Goal: Task Accomplishment & Management: Use online tool/utility

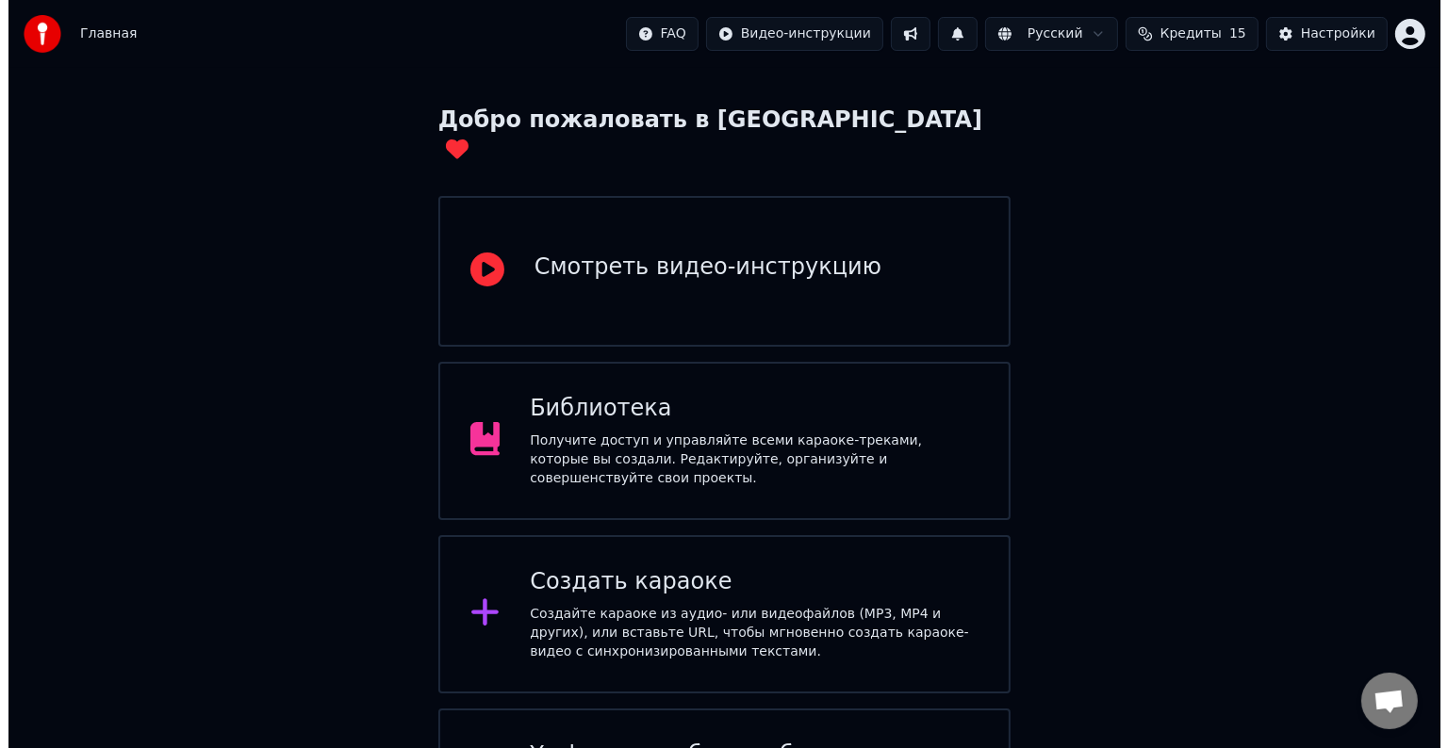
scroll to position [148, 0]
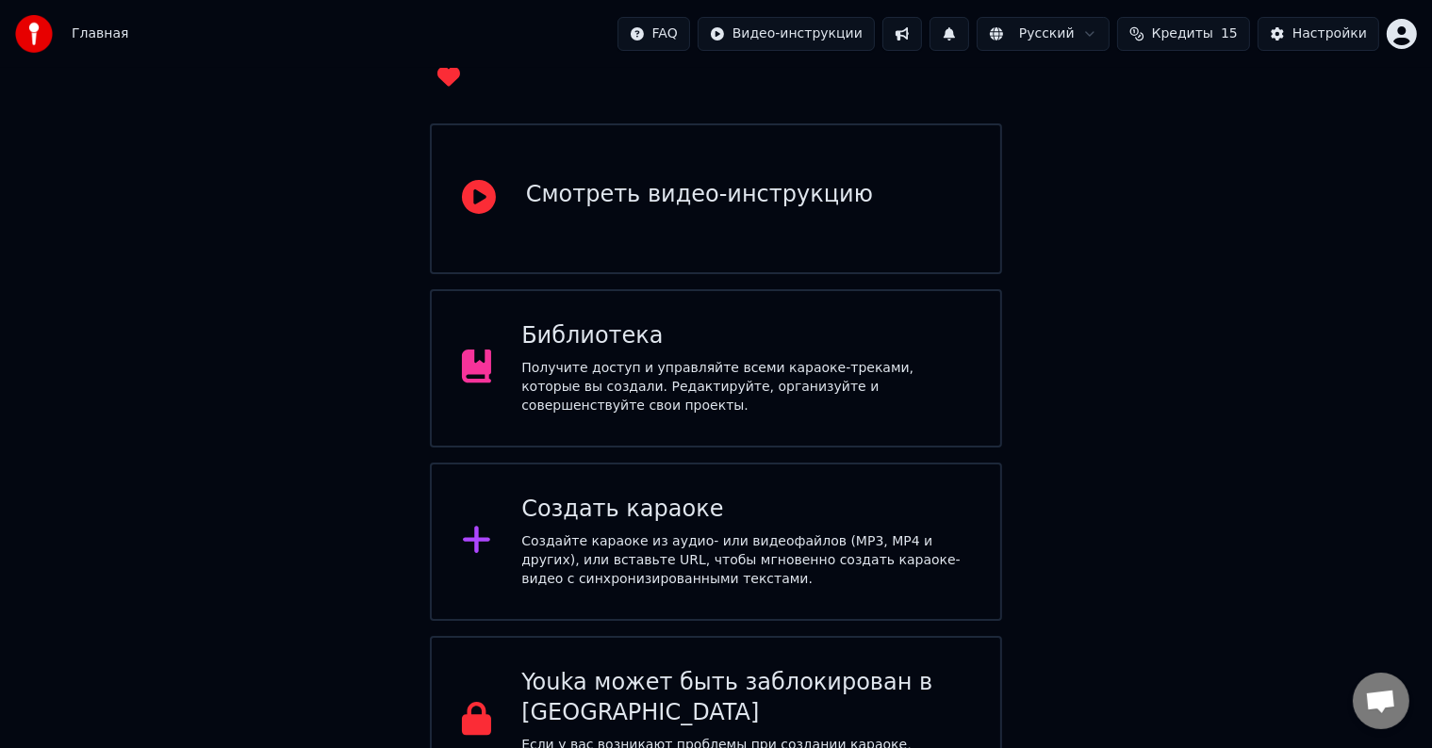
click at [771, 539] on div "Создайте караоке из аудио- или видеофайлов (MP3, MP4 и других), или вставьте UR…" at bounding box center [745, 560] width 449 height 57
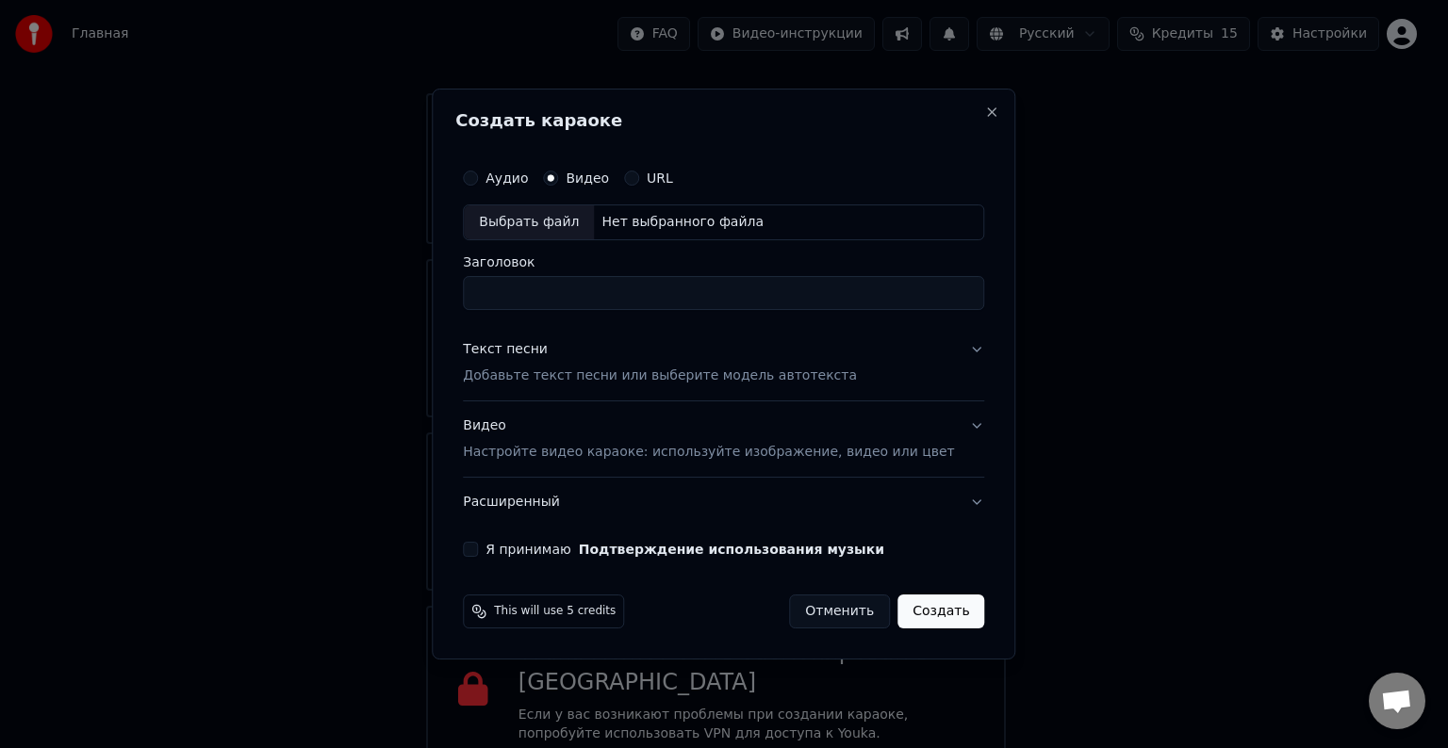
click at [577, 228] on div "Выбрать файл" at bounding box center [529, 222] width 130 height 34
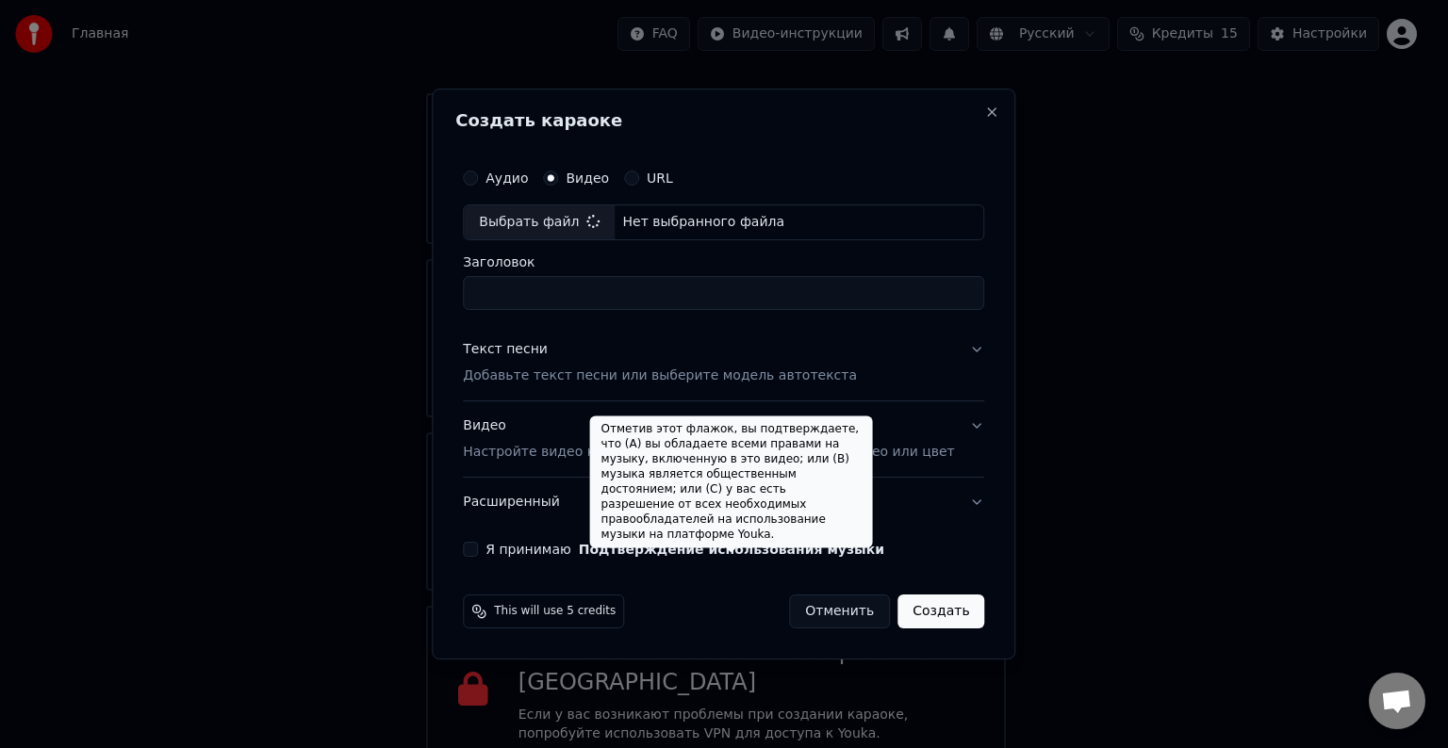
type input "*******"
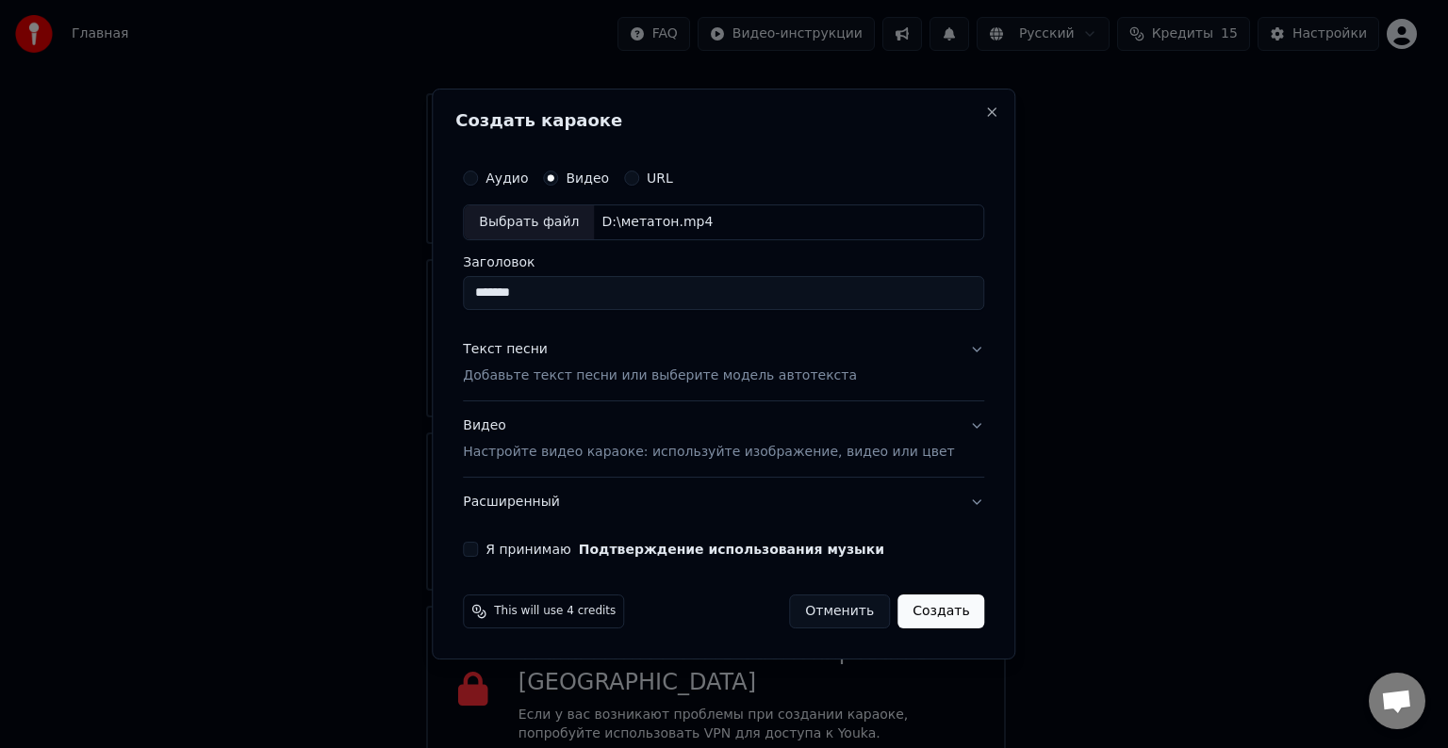
click at [599, 451] on p "Настройте видео караоке: используйте изображение, видео или цвет" at bounding box center [708, 452] width 491 height 19
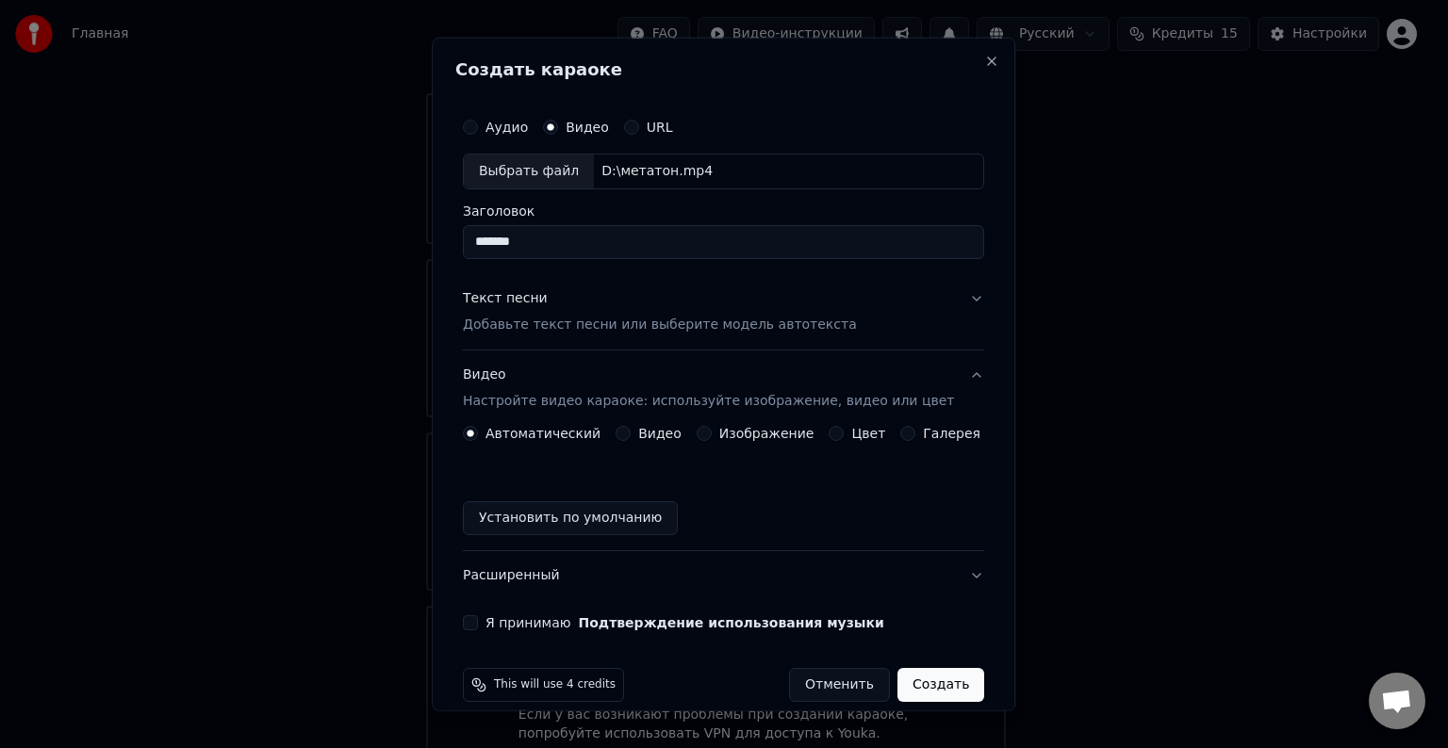
click at [519, 622] on label "Я принимаю Подтверждение использования музыки" at bounding box center [684, 622] width 399 height 13
click at [478, 622] on button "Я принимаю Подтверждение использования музыки" at bounding box center [470, 622] width 15 height 15
click at [934, 703] on div "This will use 4 credits Отменить Создать" at bounding box center [723, 685] width 536 height 49
click at [930, 685] on button "Создать" at bounding box center [940, 685] width 87 height 34
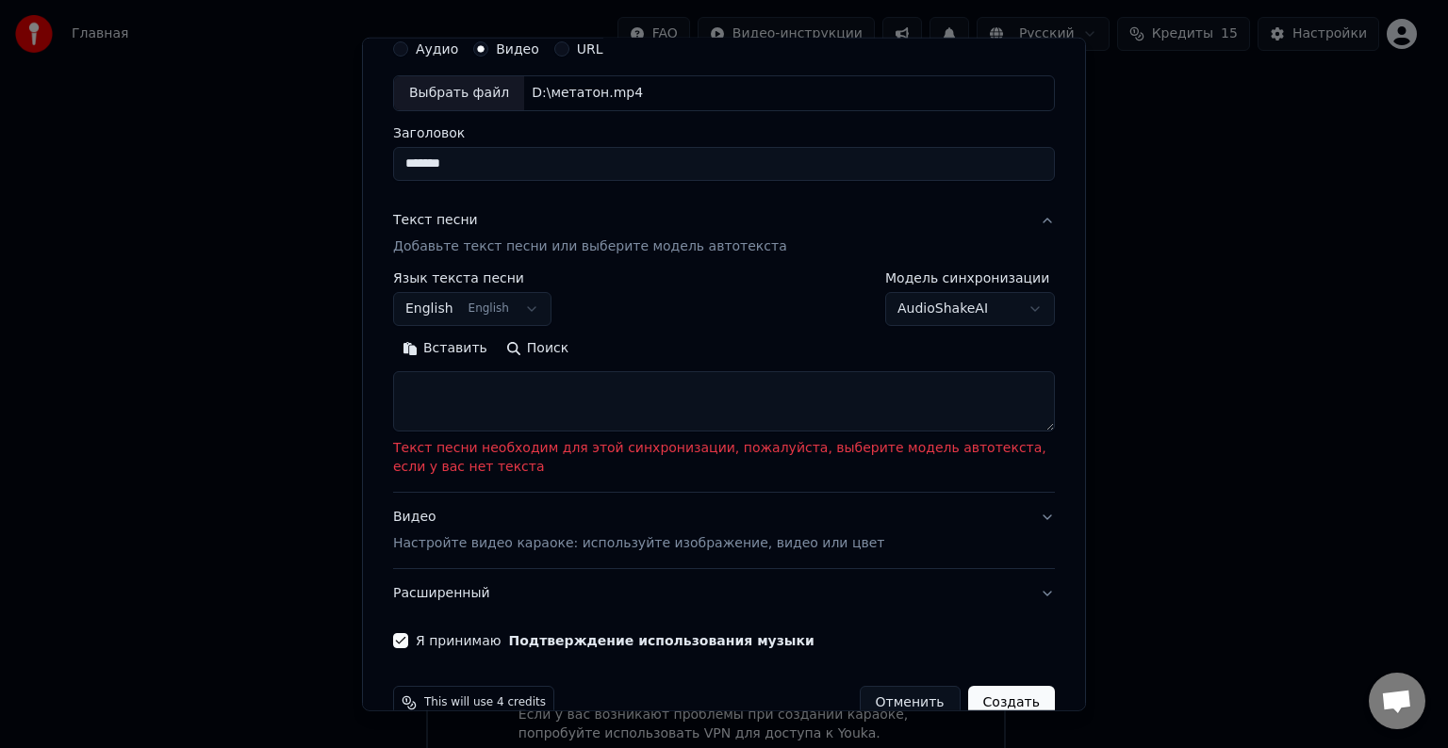
scroll to position [94, 0]
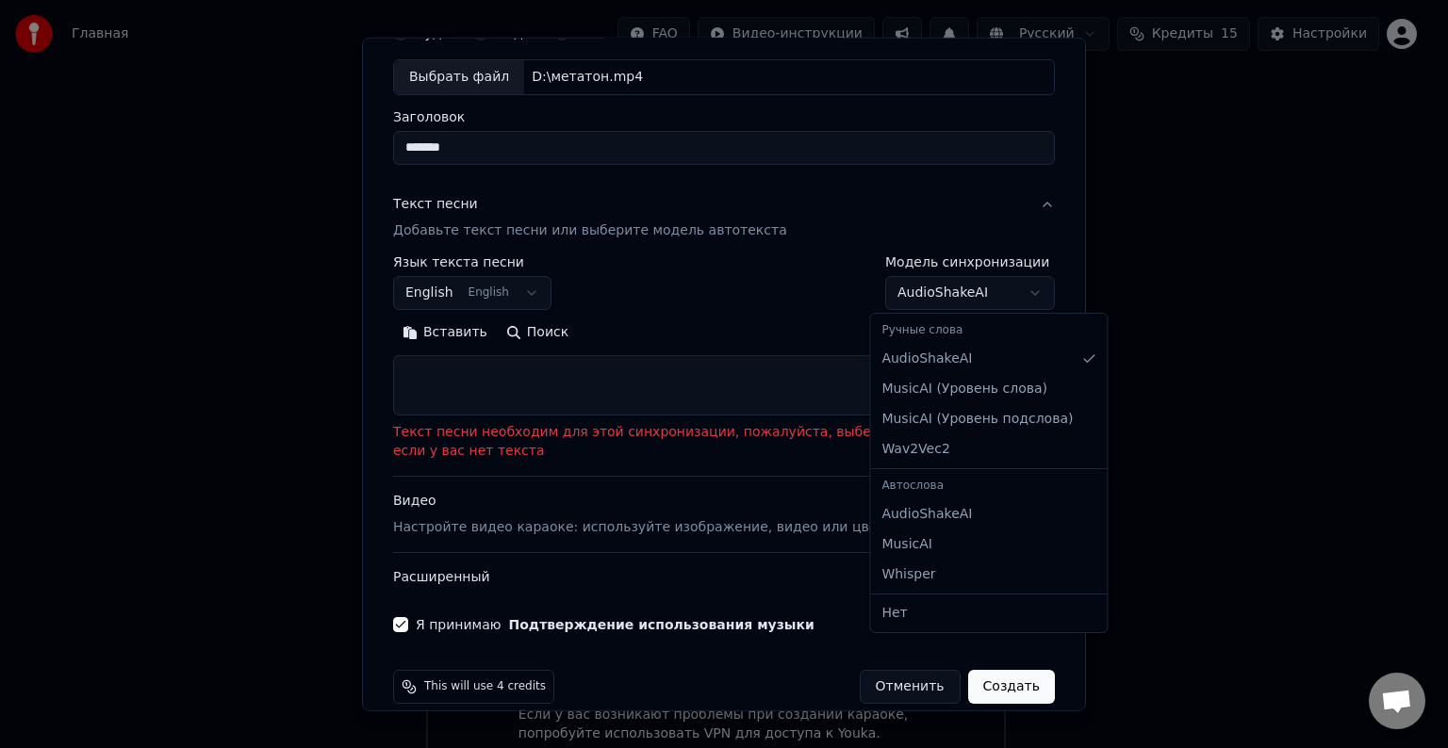
click at [983, 297] on body "Главная FAQ Видео-инструкции Русский Кредиты 15 Настройки Добро пожаловать в Yo…" at bounding box center [716, 314] width 1432 height 924
click at [893, 300] on body "Главная FAQ Видео-инструкции Русский Кредиты 15 Настройки Добро пожаловать в Yo…" at bounding box center [716, 314] width 1432 height 924
select select "**********"
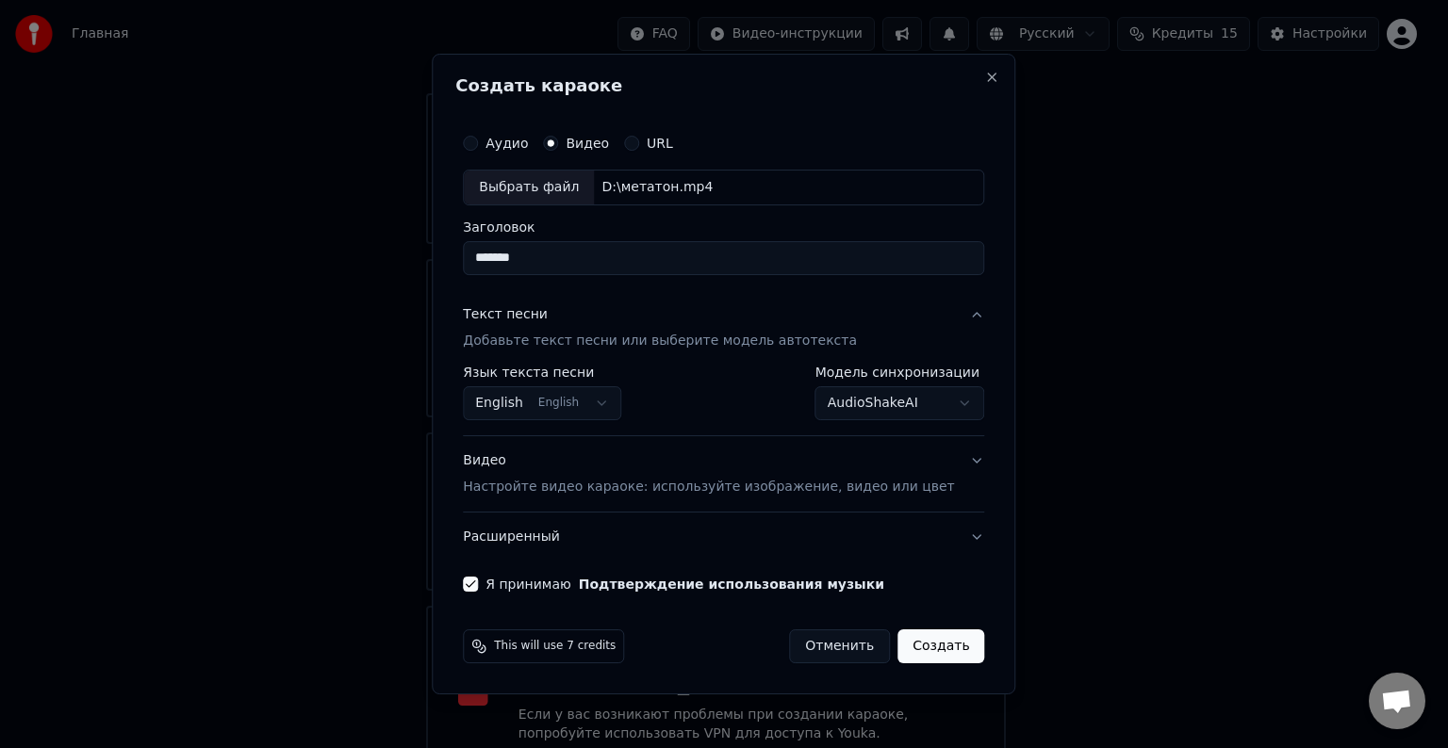
click at [596, 412] on button "English English" at bounding box center [542, 403] width 158 height 34
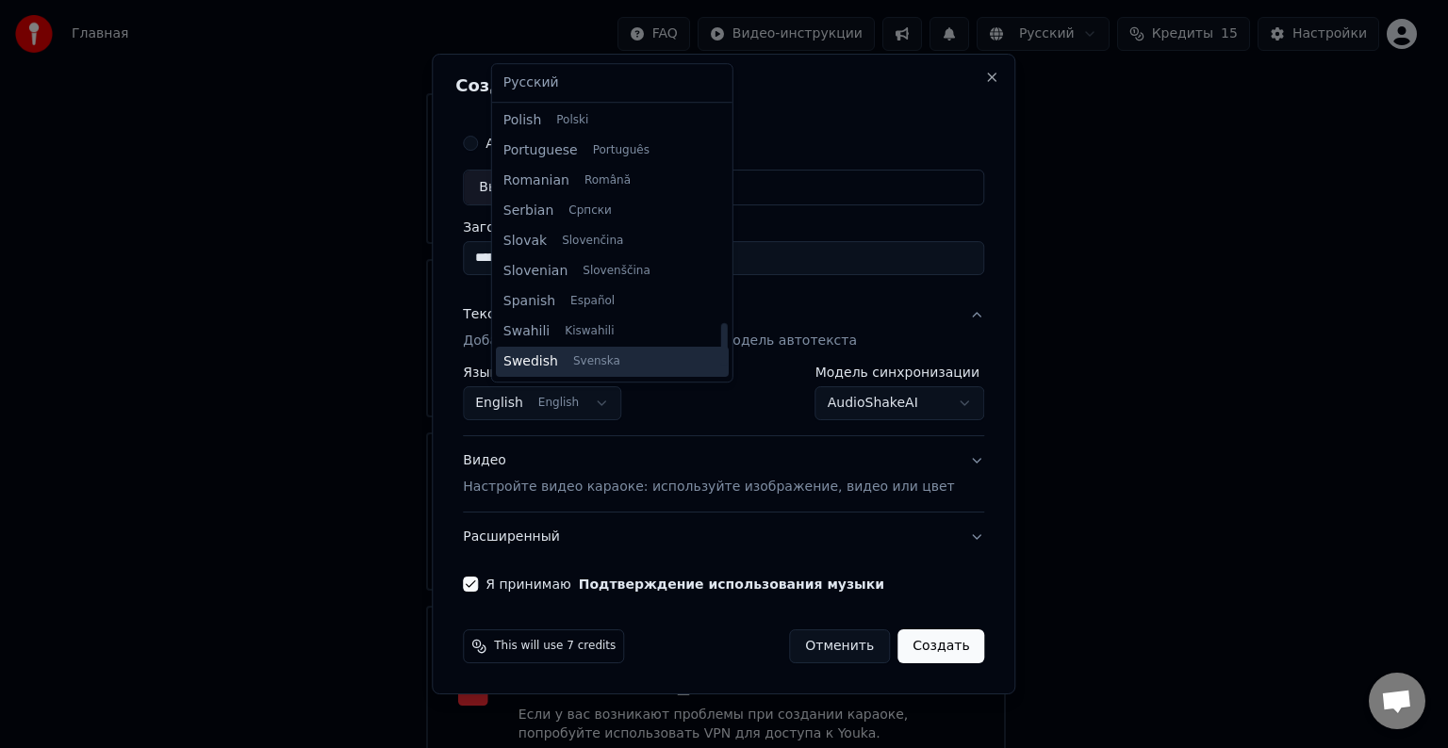
scroll to position [1376, 0]
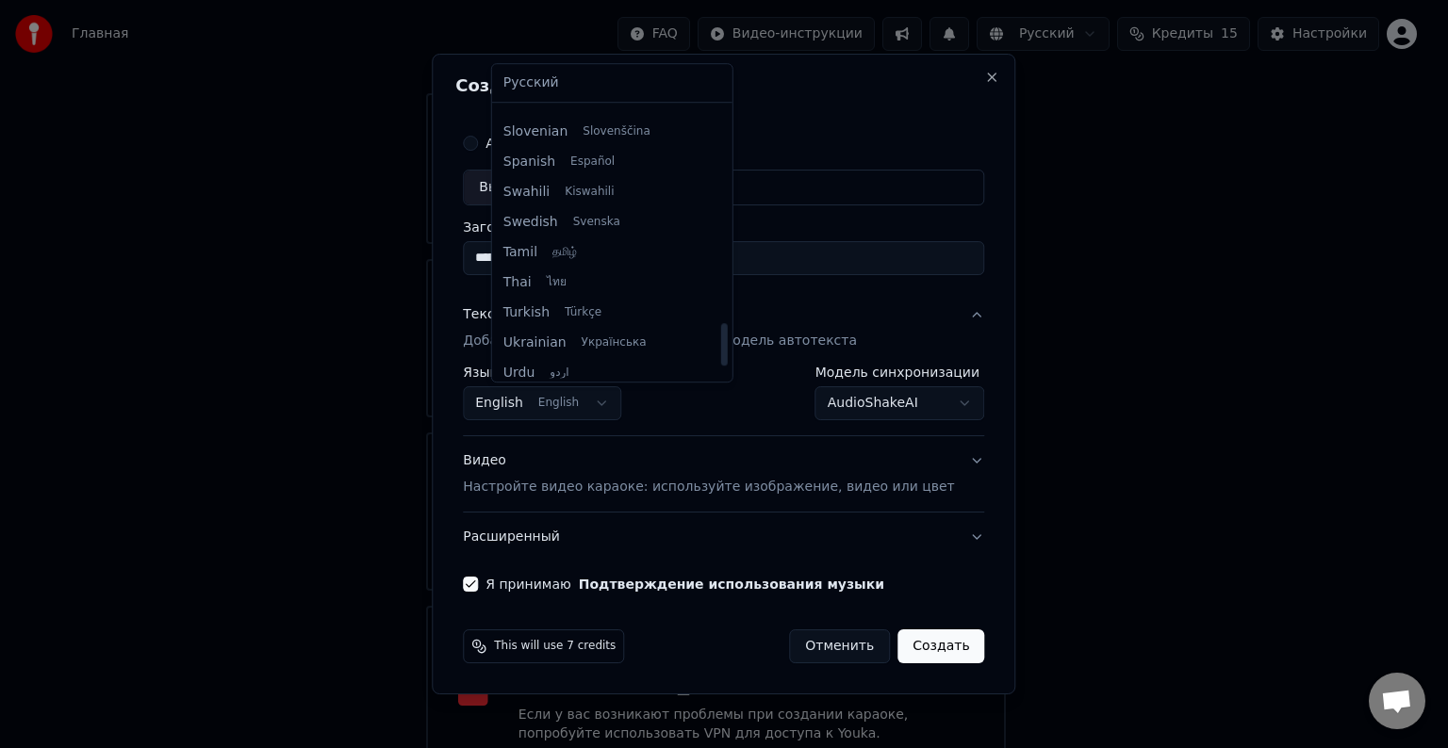
select select "**"
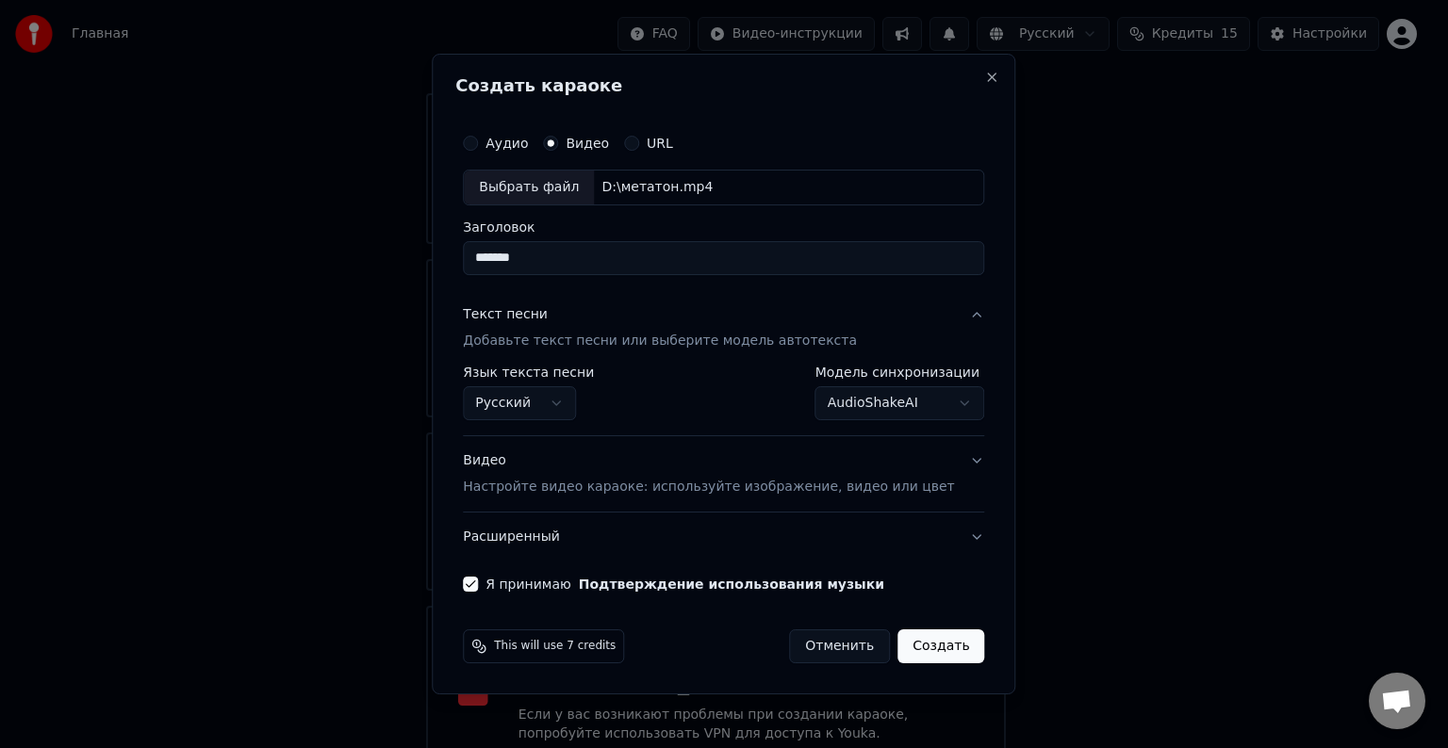
click at [897, 646] on button "Создать" at bounding box center [940, 647] width 87 height 34
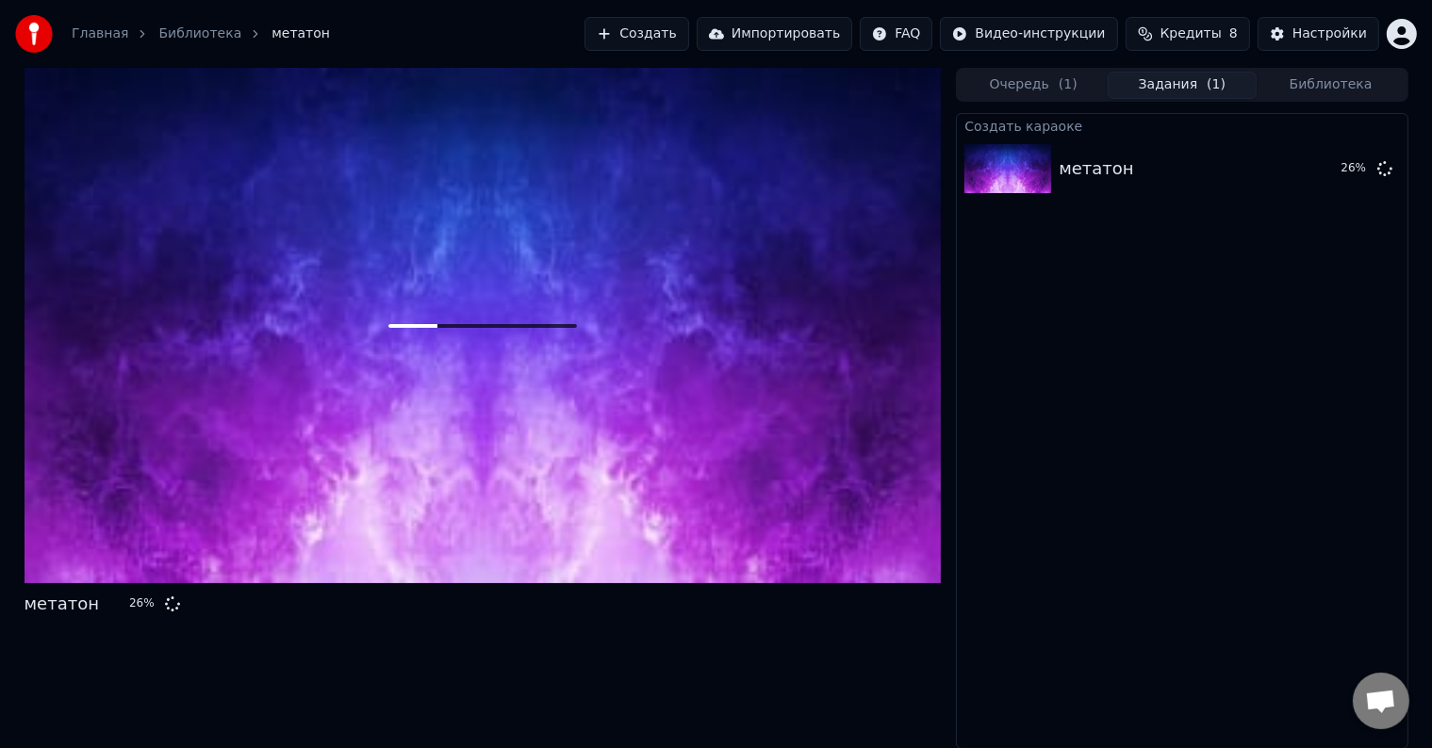
click at [1029, 392] on div "Создать караоке метатон 26 %" at bounding box center [1181, 431] width 451 height 636
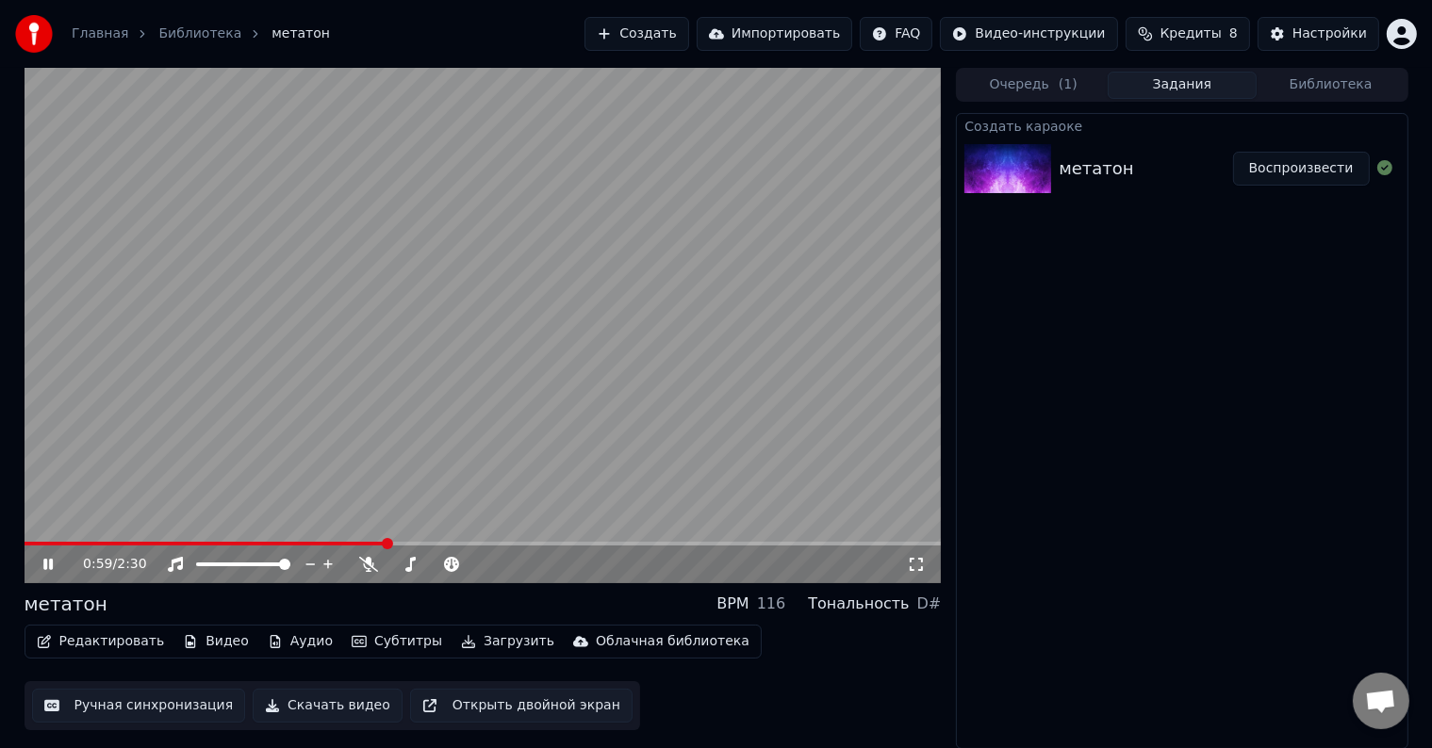
drag, startPoint x: 356, startPoint y: 539, endPoint x: 75, endPoint y: 568, distance: 282.4
click at [75, 568] on div "0:59 / 2:30" at bounding box center [483, 326] width 917 height 516
click at [25, 542] on span at bounding box center [25, 544] width 0 height 4
click at [50, 565] on icon at bounding box center [47, 564] width 11 height 13
click at [25, 544] on span at bounding box center [30, 543] width 11 height 11
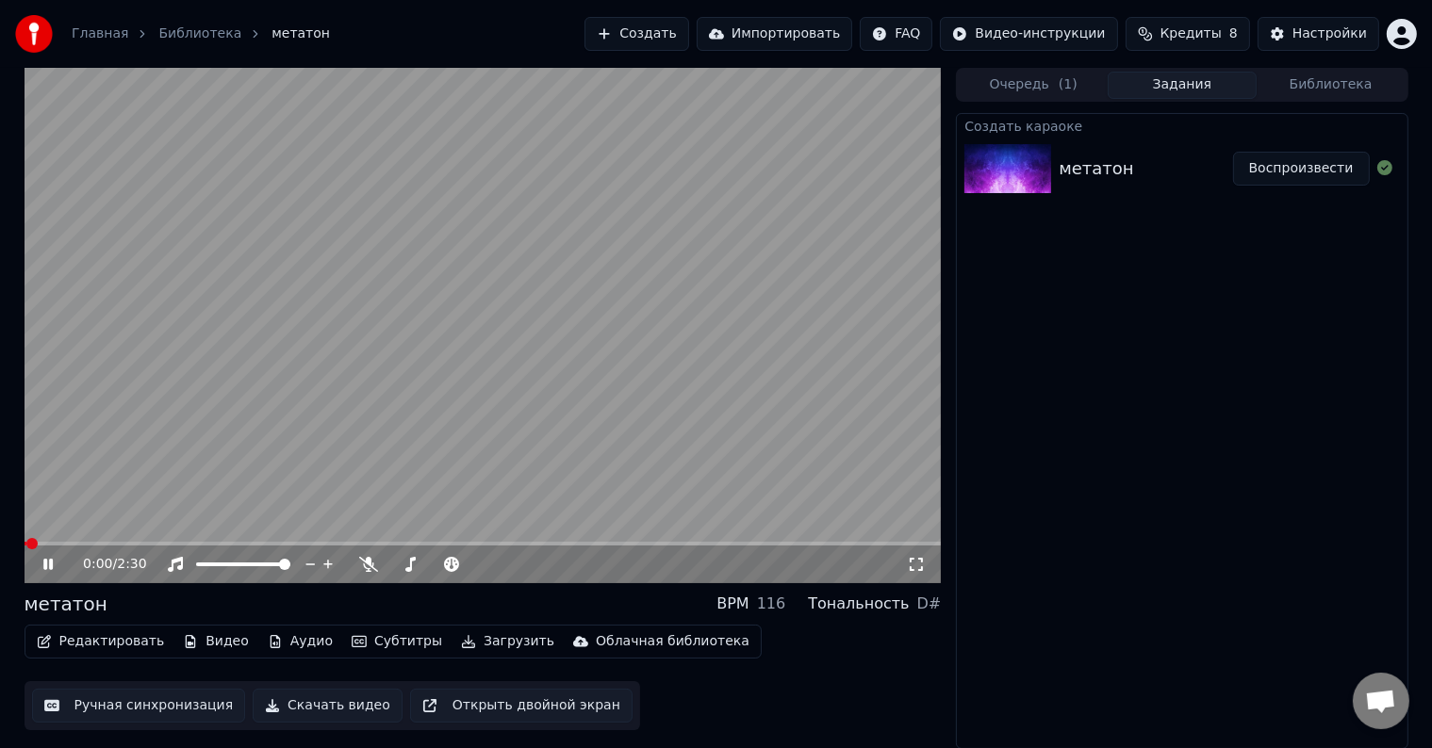
click at [53, 559] on icon at bounding box center [62, 564] width 44 height 15
click at [49, 561] on icon at bounding box center [47, 564] width 11 height 13
click at [46, 558] on icon at bounding box center [62, 564] width 44 height 15
drag, startPoint x: 49, startPoint y: 565, endPoint x: 72, endPoint y: 575, distance: 24.9
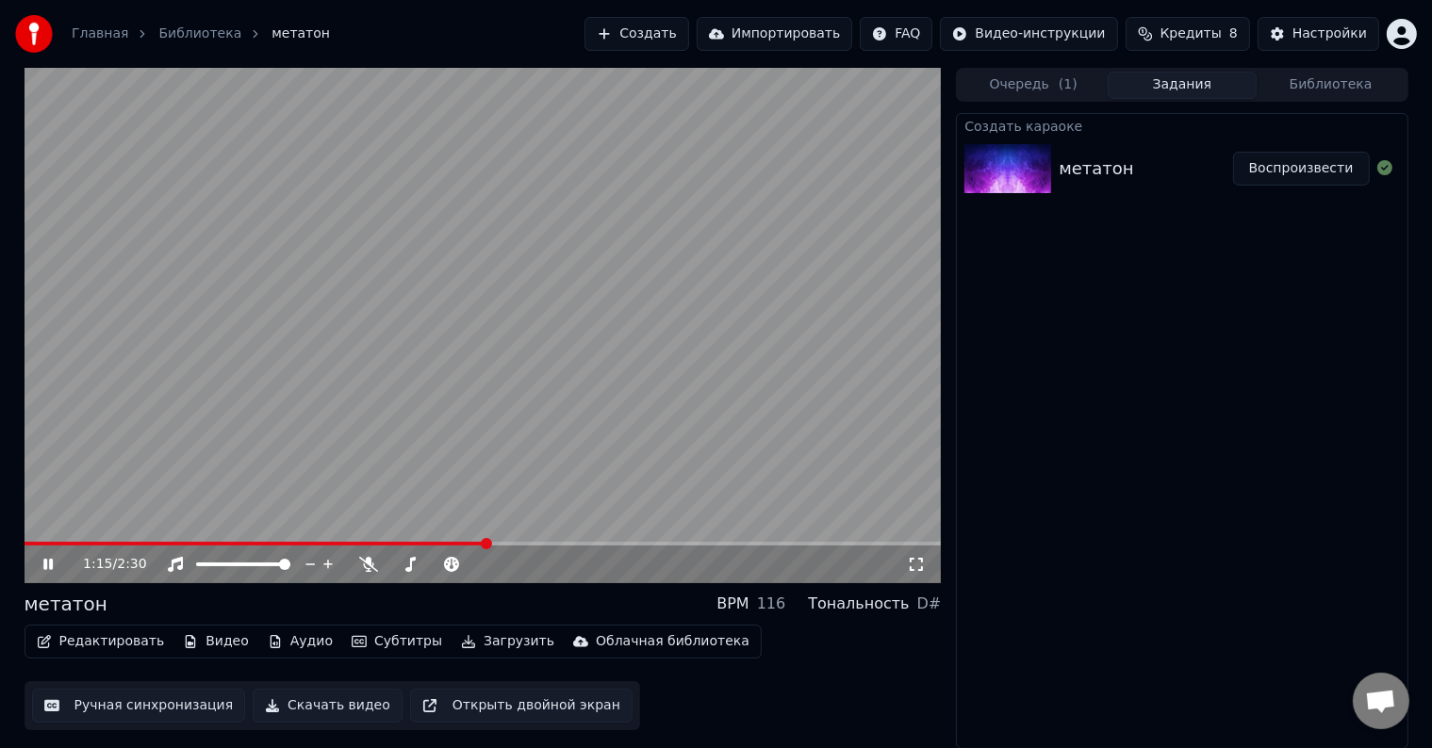
click at [49, 565] on icon at bounding box center [47, 564] width 9 height 11
click at [360, 561] on icon at bounding box center [368, 564] width 19 height 15
click at [64, 558] on icon at bounding box center [62, 564] width 44 height 15
drag, startPoint x: 367, startPoint y: 534, endPoint x: 88, endPoint y: 550, distance: 279.4
click at [88, 550] on div "1:17 / 2:30" at bounding box center [483, 326] width 917 height 516
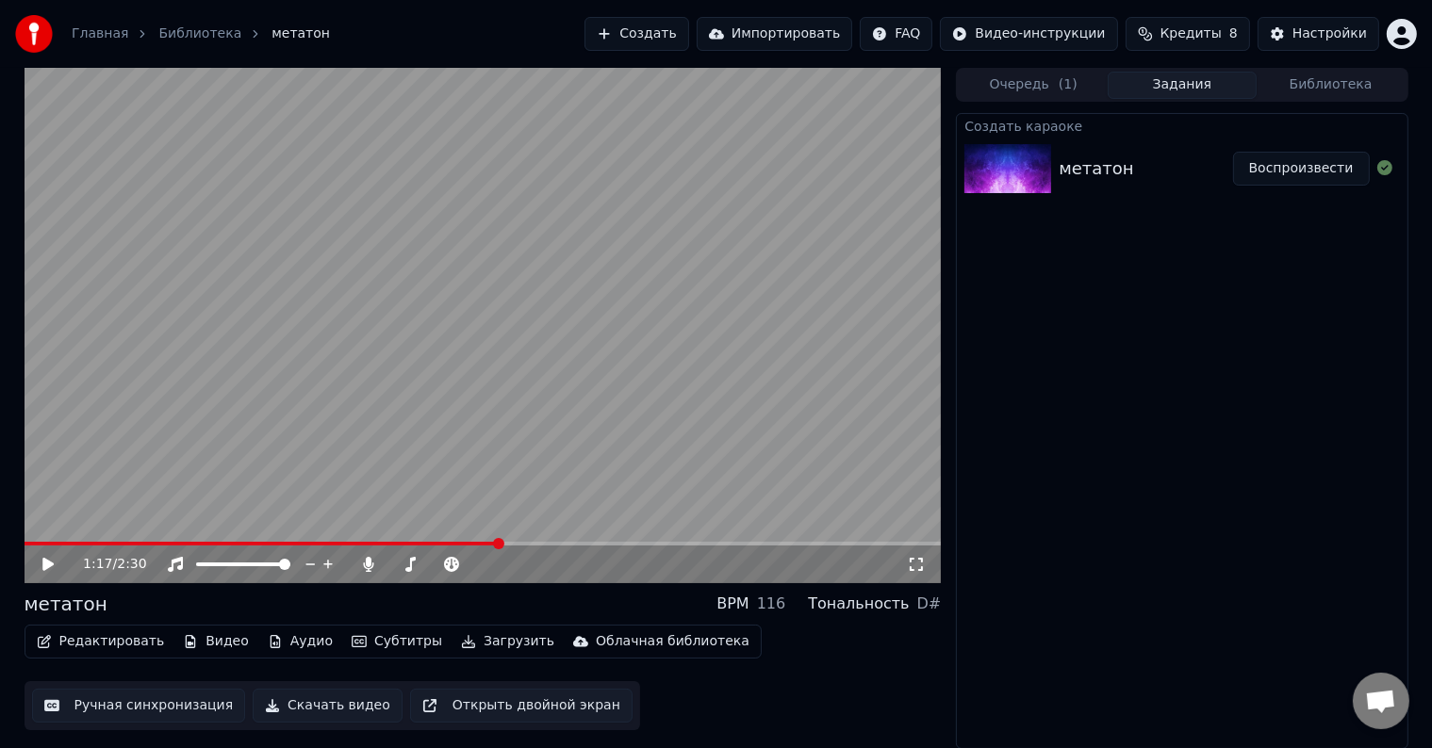
click at [44, 573] on div "1:17 / 2:30" at bounding box center [483, 565] width 917 height 38
click at [40, 569] on icon at bounding box center [62, 564] width 44 height 15
click at [234, 559] on div at bounding box center [261, 564] width 152 height 19
click at [366, 568] on icon at bounding box center [369, 564] width 10 height 15
click at [457, 567] on span at bounding box center [454, 564] width 11 height 11
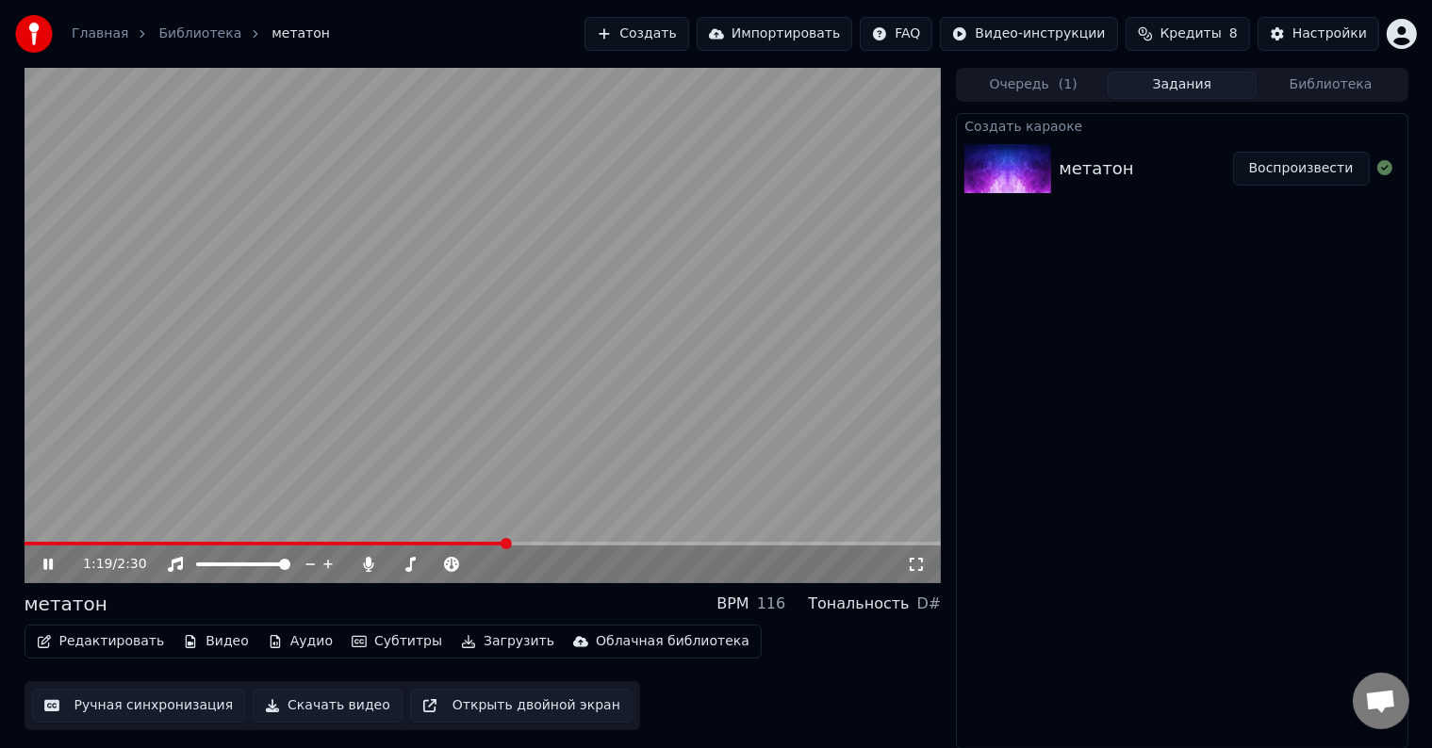
click at [500, 549] on span at bounding box center [505, 543] width 11 height 11
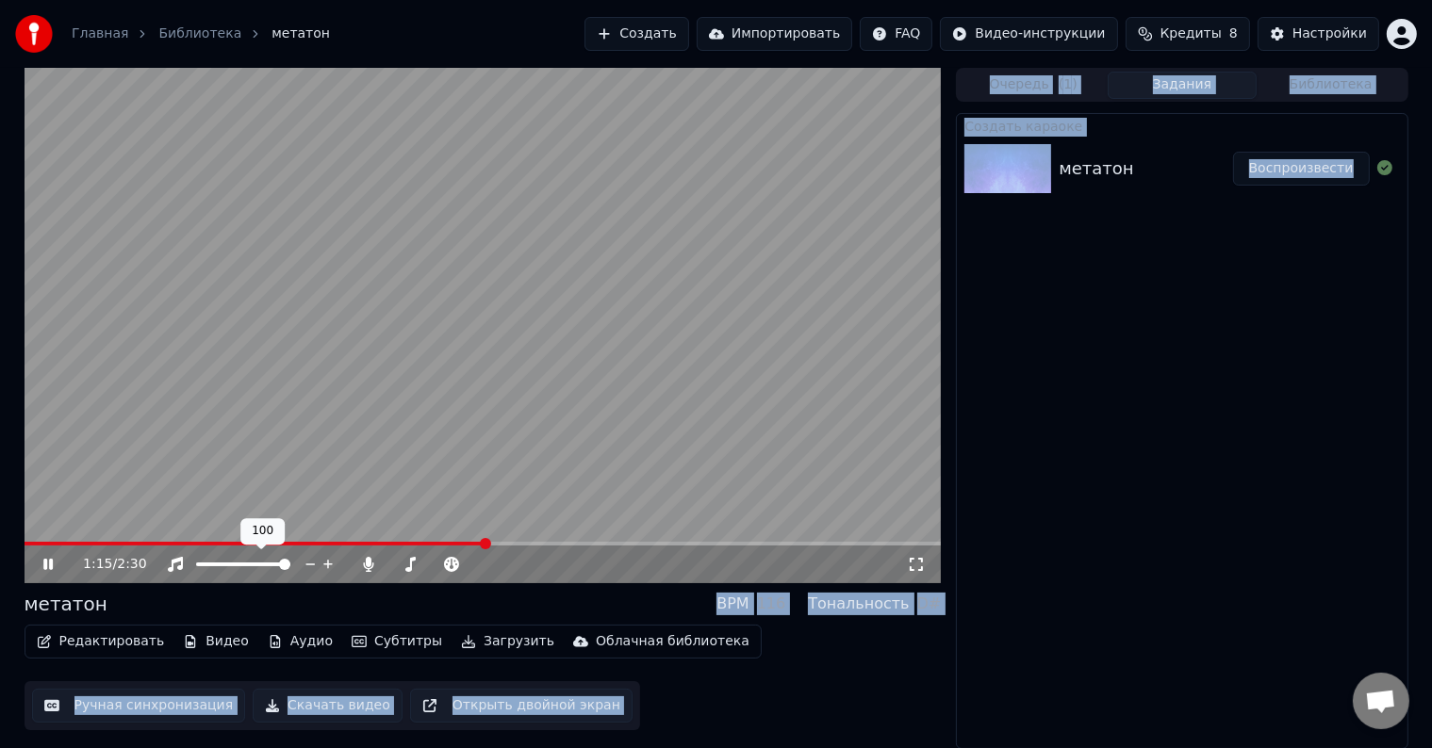
click at [285, 514] on video at bounding box center [483, 326] width 917 height 516
drag, startPoint x: 304, startPoint y: 539, endPoint x: 60, endPoint y: 559, distance: 244.9
click at [264, 537] on video at bounding box center [483, 326] width 917 height 516
click at [43, 542] on span at bounding box center [258, 544] width 467 height 4
drag, startPoint x: 36, startPoint y: 540, endPoint x: 17, endPoint y: 540, distance: 18.8
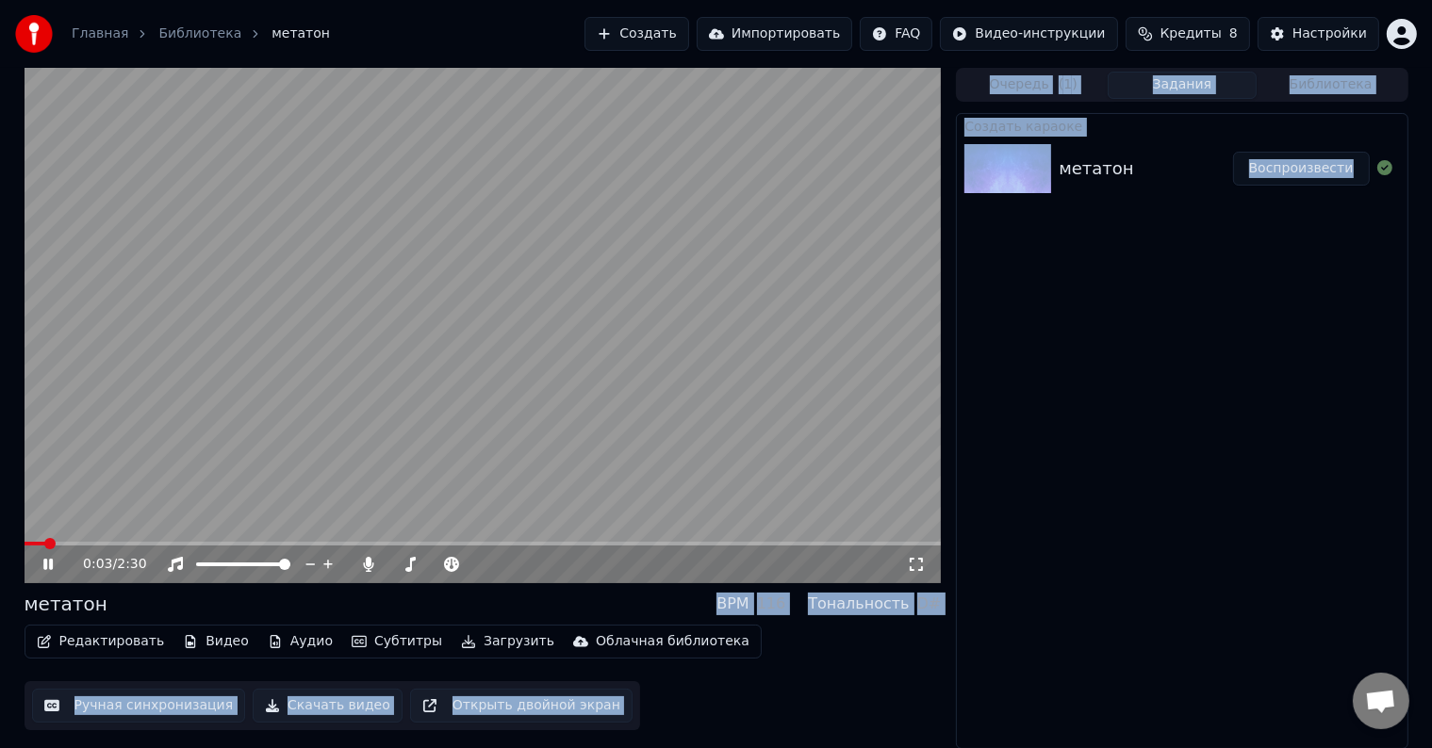
click at [22, 540] on div "0:03 / 2:30 метатон BPM 116 Тональность D# Редактировать Видео Аудио Субтитры З…" at bounding box center [716, 408] width 1414 height 681
click at [25, 542] on span at bounding box center [38, 544] width 27 height 4
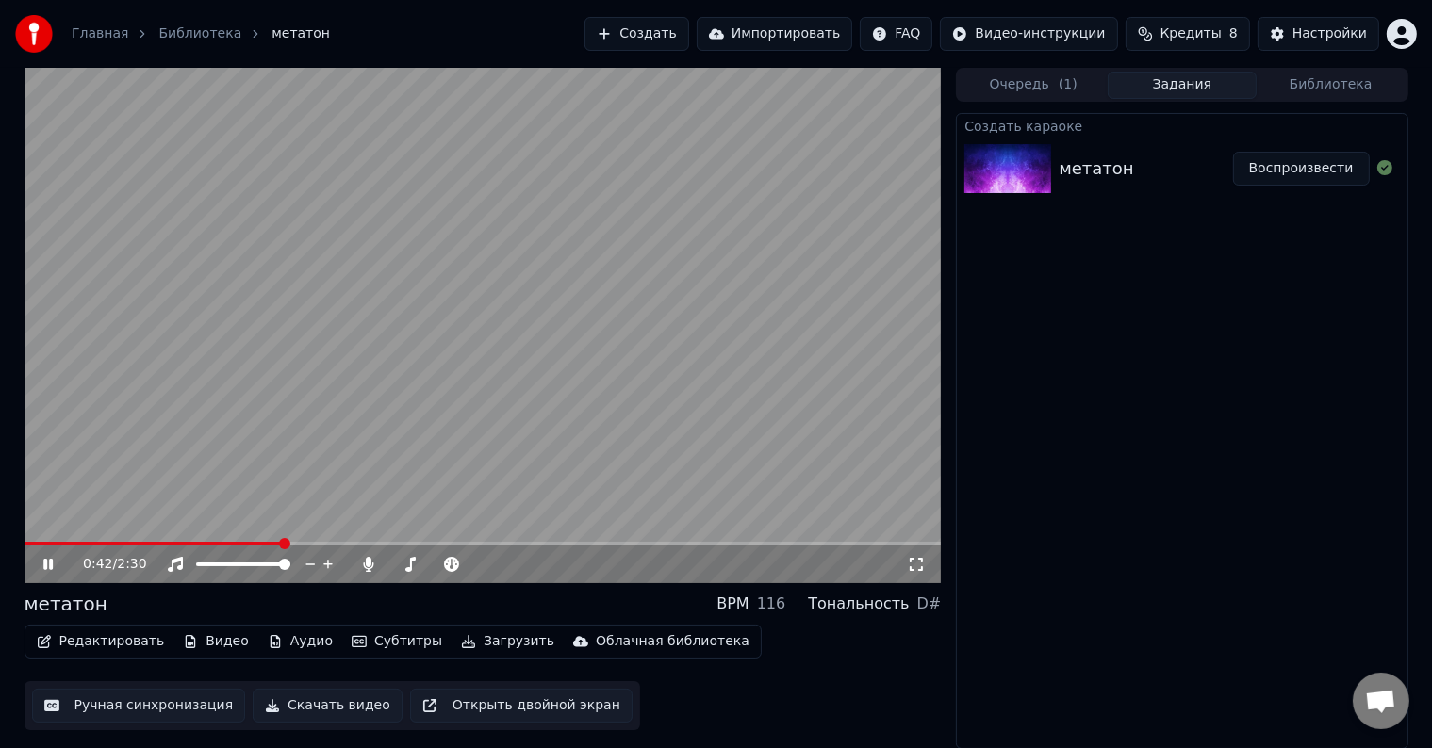
click at [35, 564] on div "0:42 / 2:30" at bounding box center [483, 564] width 902 height 19
click at [45, 564] on icon at bounding box center [47, 564] width 9 height 11
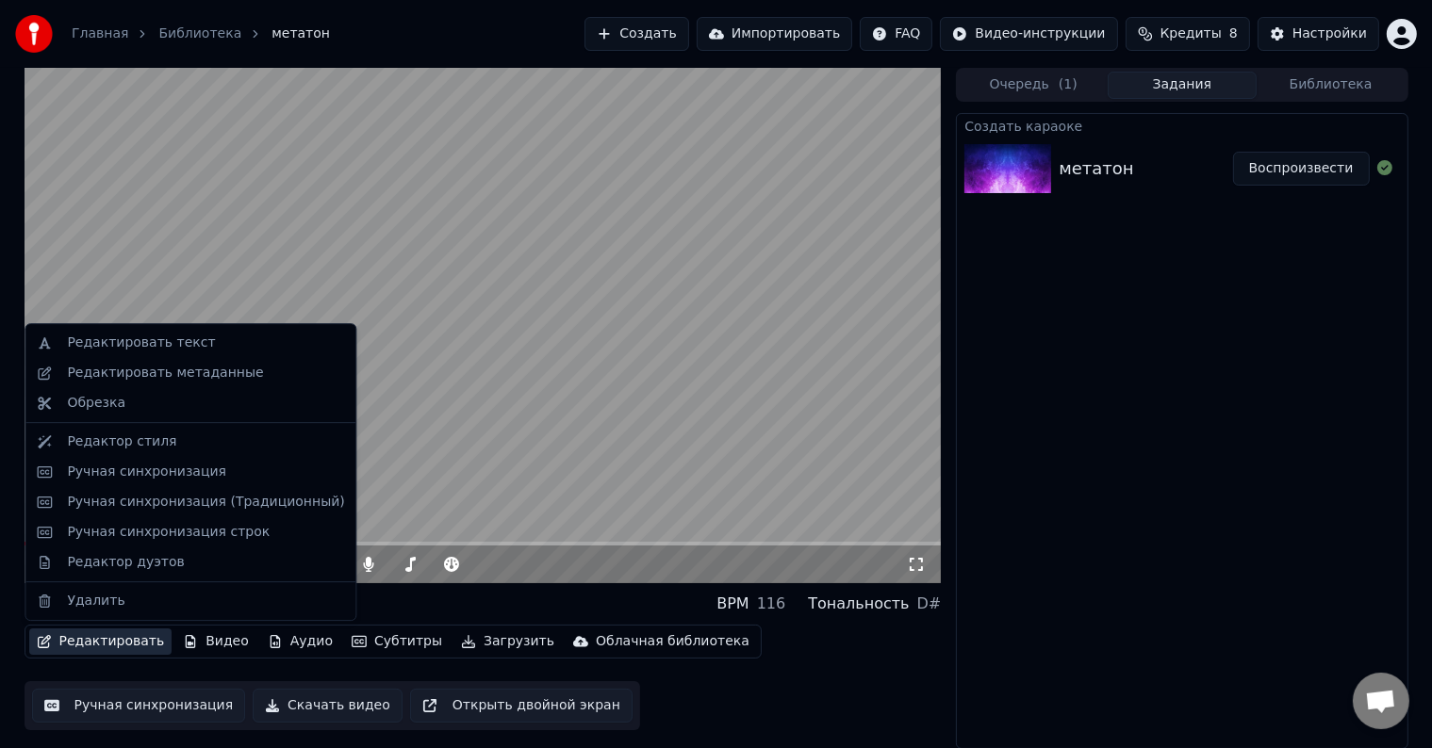
click at [116, 632] on button "Редактировать" at bounding box center [100, 642] width 143 height 26
click at [121, 350] on div "Редактировать текст" at bounding box center [141, 343] width 148 height 19
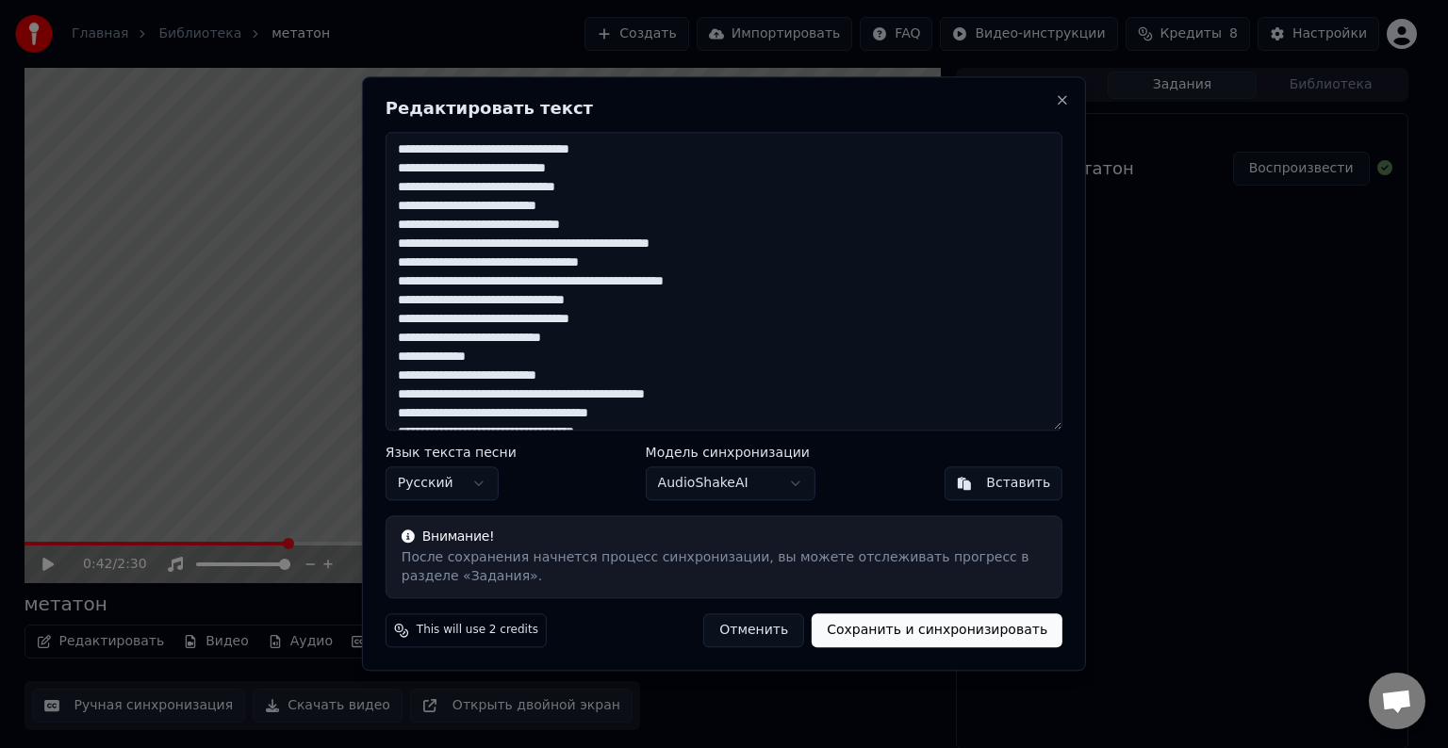
click at [452, 169] on textarea at bounding box center [723, 281] width 677 height 299
click at [477, 167] on textarea at bounding box center [723, 281] width 677 height 299
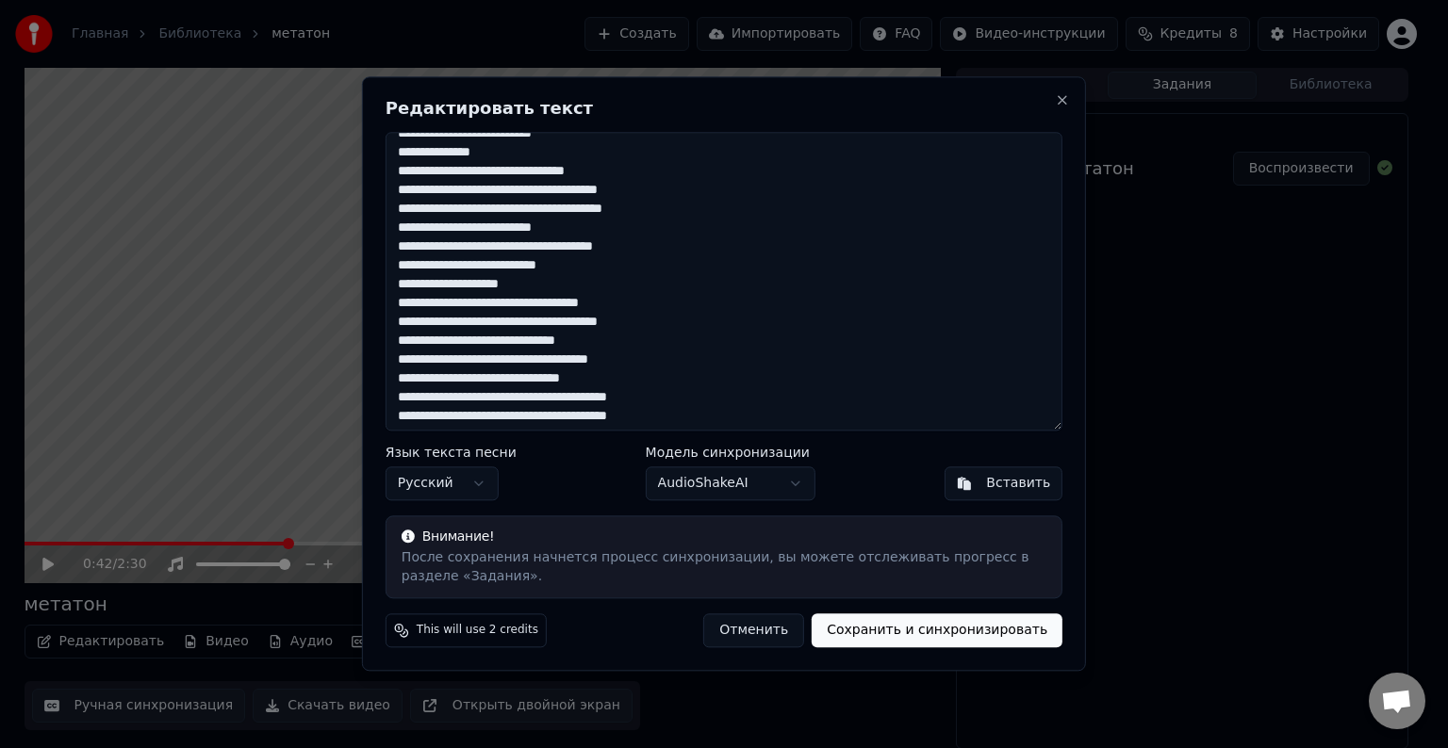
scroll to position [866, 0]
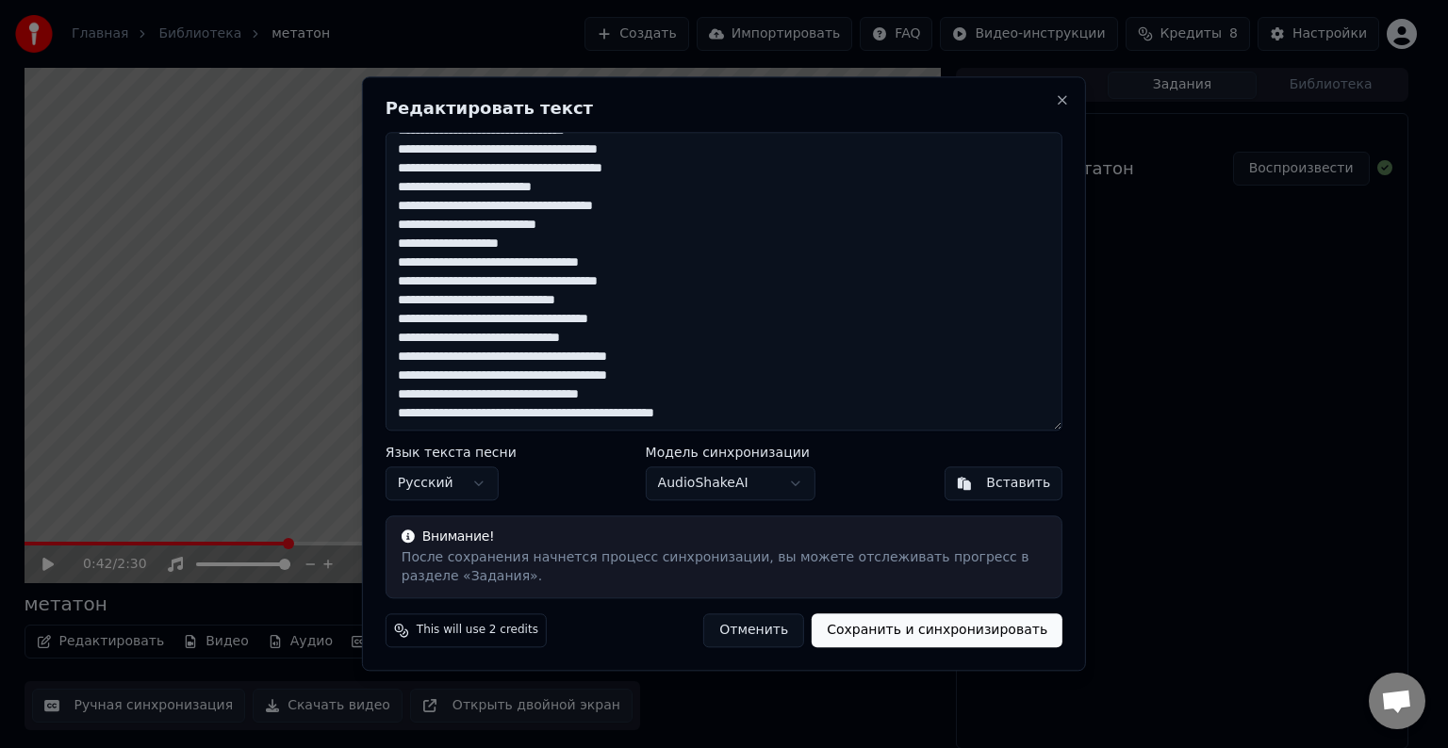
click at [747, 482] on body "Главная Библиотека метатон Создать Импортировать FAQ Видео-инструкции Кредиты 8…" at bounding box center [716, 374] width 1432 height 748
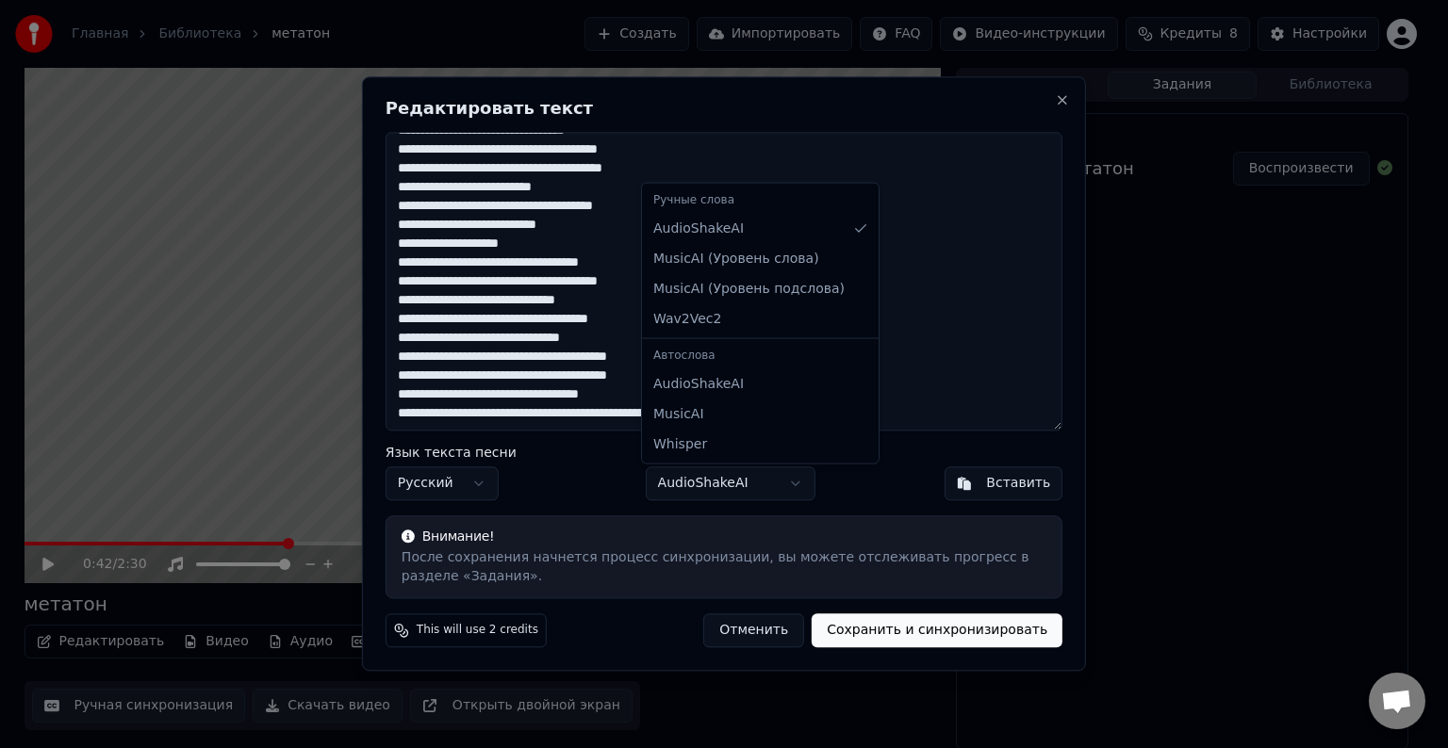
click at [608, 473] on body "Главная Библиотека метатон Создать Импортировать FAQ Видео-инструкции Кредиты 8…" at bounding box center [716, 374] width 1432 height 748
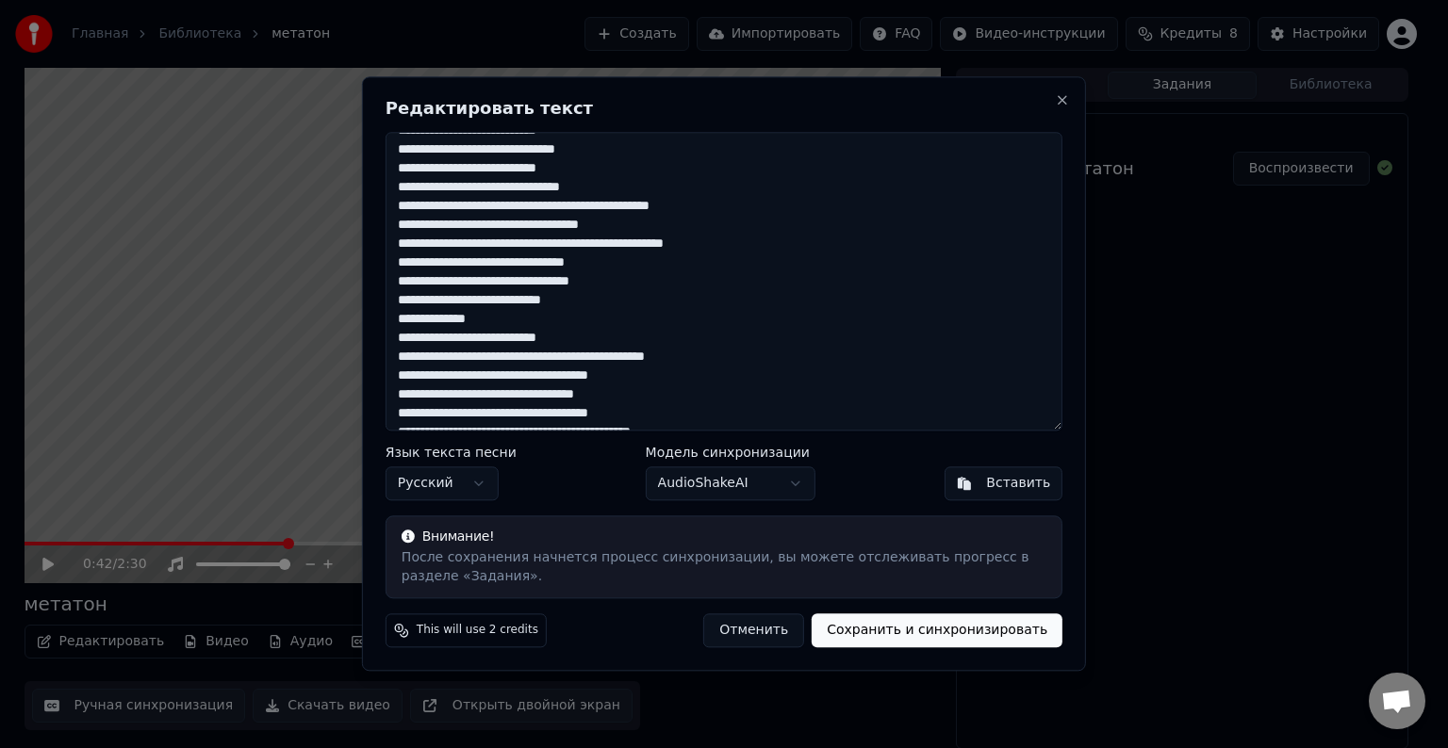
scroll to position [0, 0]
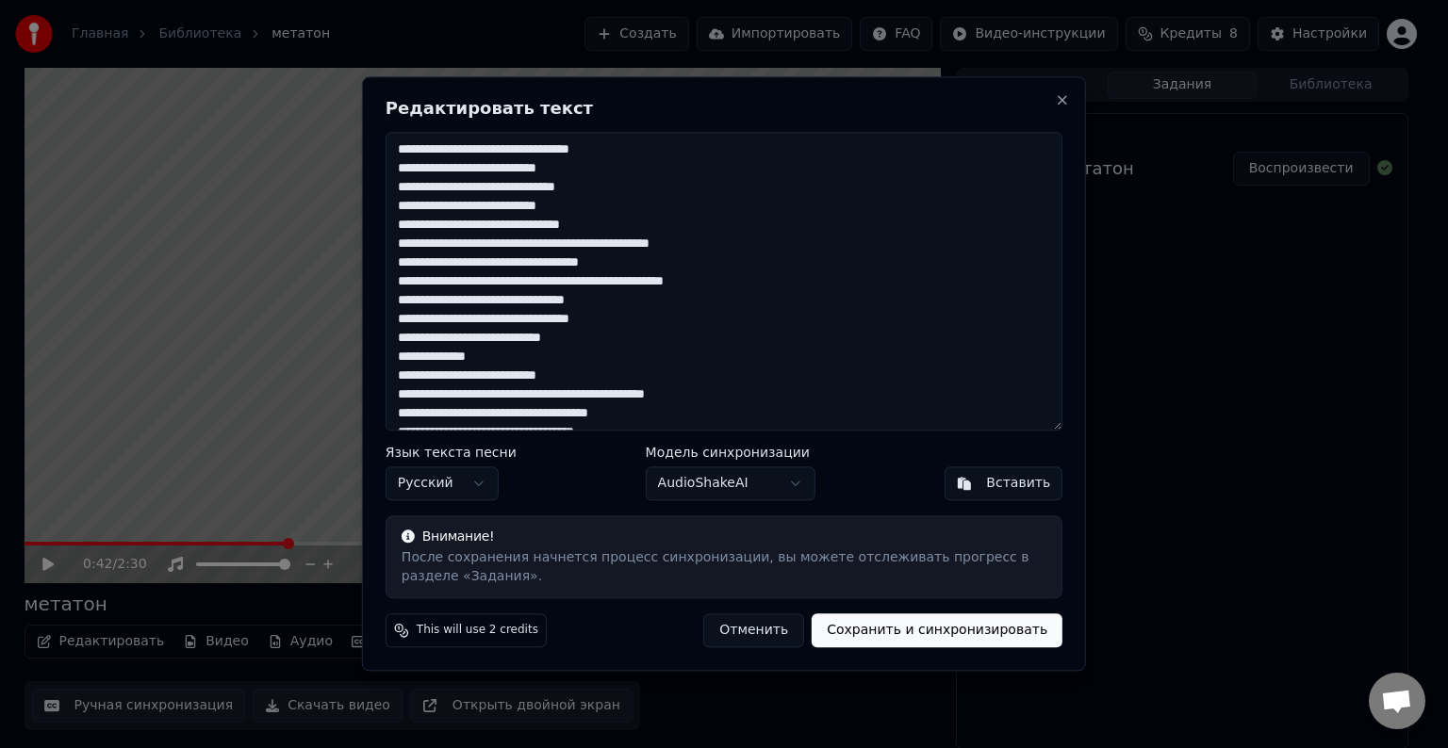
drag, startPoint x: 778, startPoint y: 414, endPoint x: 354, endPoint y: 154, distance: 497.5
click at [354, 154] on body "Главная Библиотека метатон Создать Импортировать FAQ Видео-инструкции Кредиты 8…" at bounding box center [716, 374] width 1432 height 748
paste textarea "**********"
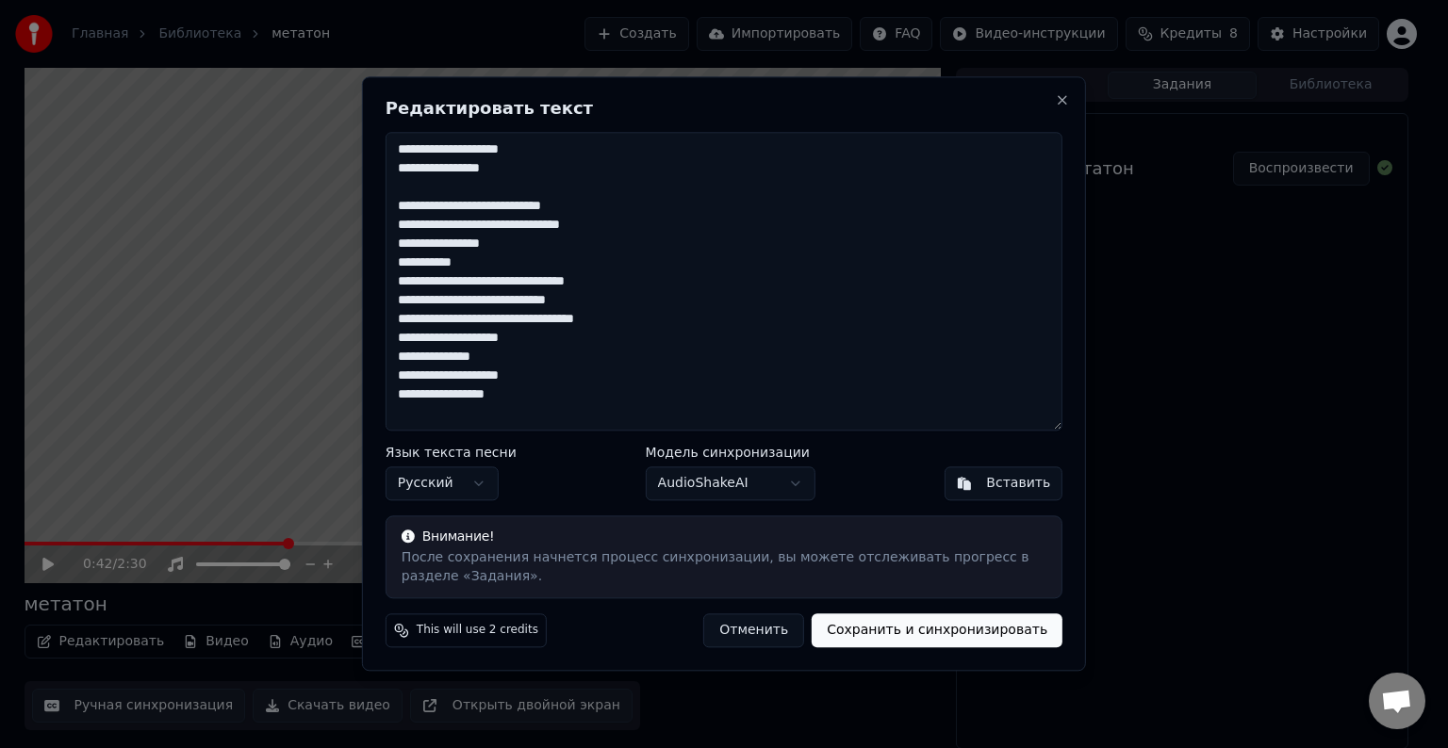
type textarea "**********"
click at [943, 623] on button "Сохранить и синхронизировать" at bounding box center [936, 631] width 251 height 34
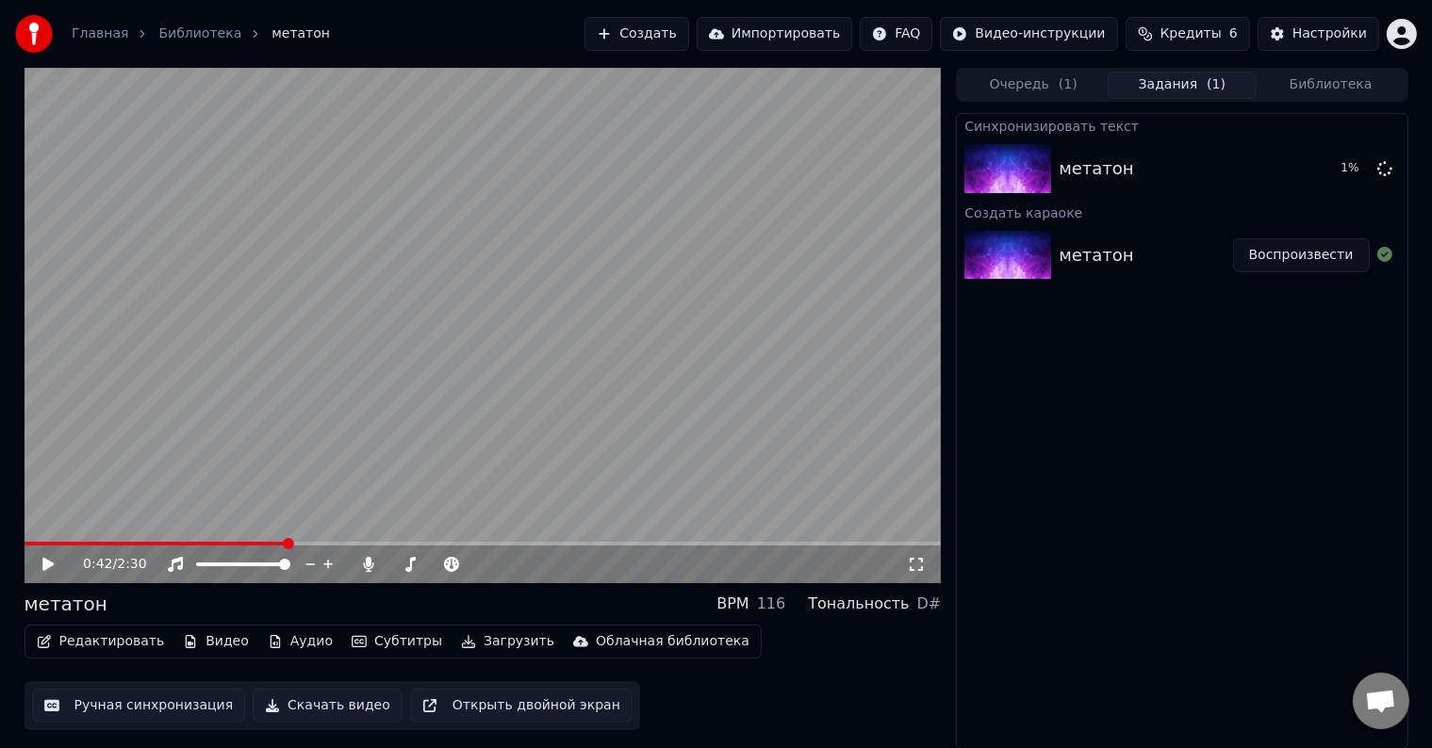
drag, startPoint x: 96, startPoint y: 534, endPoint x: 68, endPoint y: 532, distance: 28.3
click at [68, 532] on video at bounding box center [483, 326] width 917 height 516
click at [30, 542] on span at bounding box center [28, 544] width 6 height 4
click at [42, 562] on icon at bounding box center [62, 564] width 44 height 15
click at [47, 567] on icon at bounding box center [62, 564] width 44 height 15
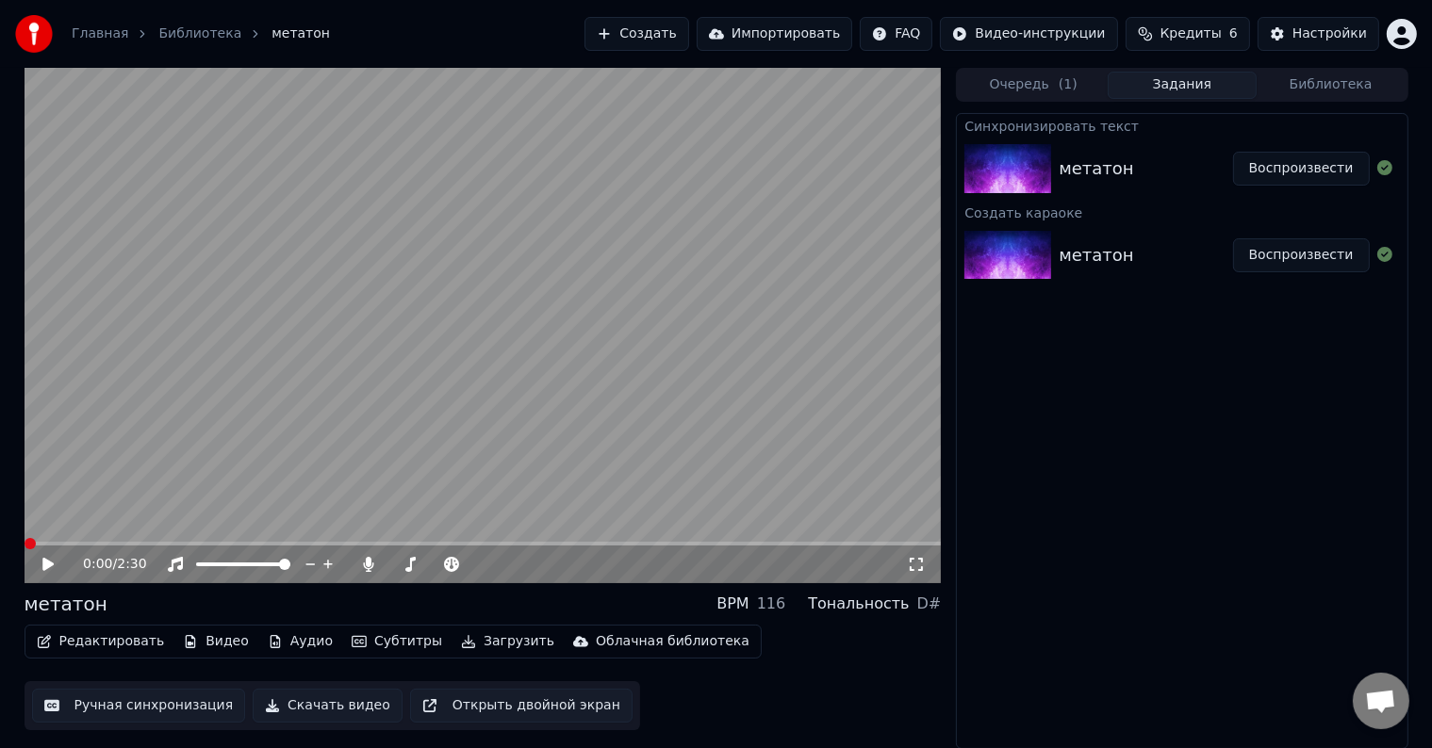
click at [25, 542] on span at bounding box center [25, 544] width 0 height 4
click at [1048, 181] on img at bounding box center [1007, 168] width 87 height 49
click at [51, 565] on icon at bounding box center [47, 564] width 11 height 13
click at [366, 566] on icon at bounding box center [369, 564] width 10 height 15
click at [367, 562] on icon at bounding box center [368, 564] width 19 height 15
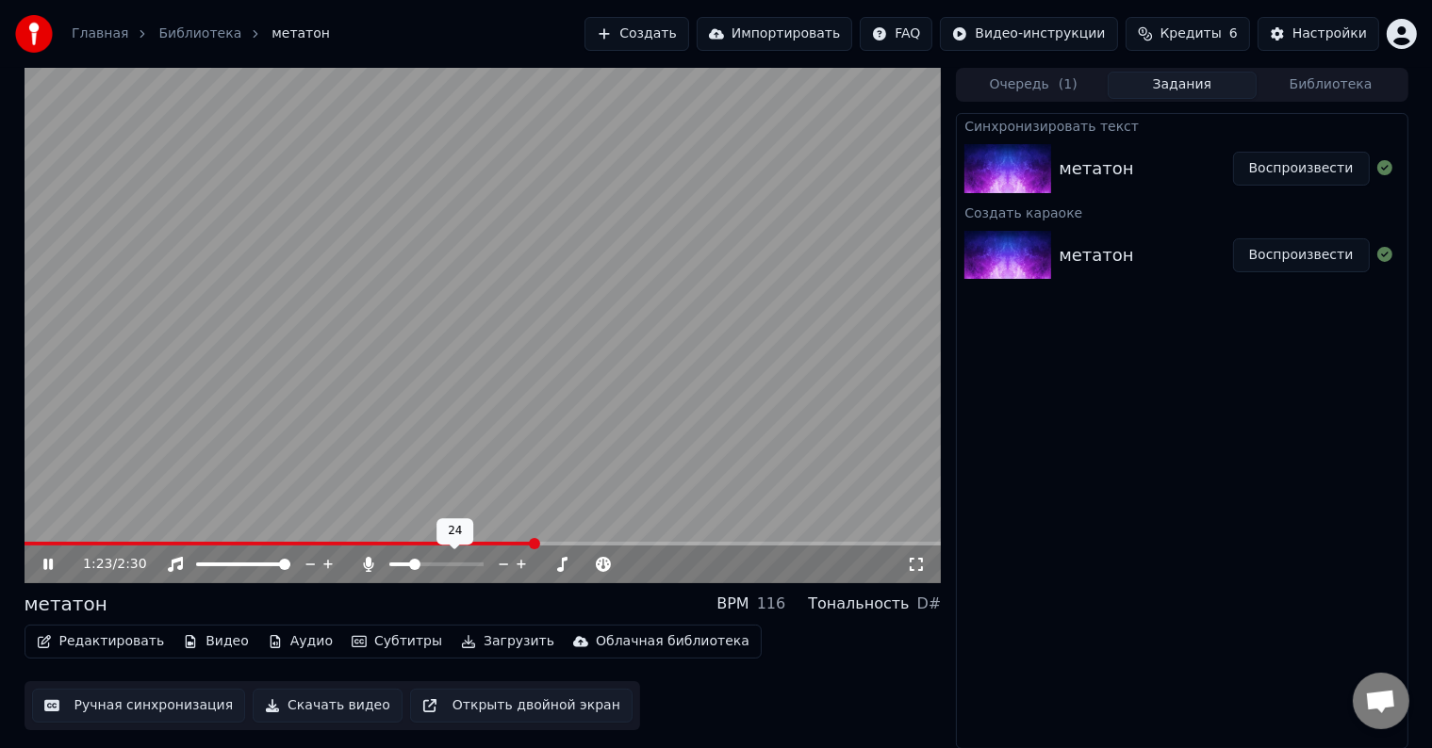
click at [412, 566] on span at bounding box center [400, 565] width 23 height 4
drag, startPoint x: 505, startPoint y: 540, endPoint x: 221, endPoint y: 543, distance: 283.7
click at [221, 543] on div "1:25 / 2:30" at bounding box center [483, 326] width 917 height 516
click at [25, 542] on span at bounding box center [25, 544] width 0 height 4
click at [49, 563] on icon at bounding box center [47, 564] width 11 height 13
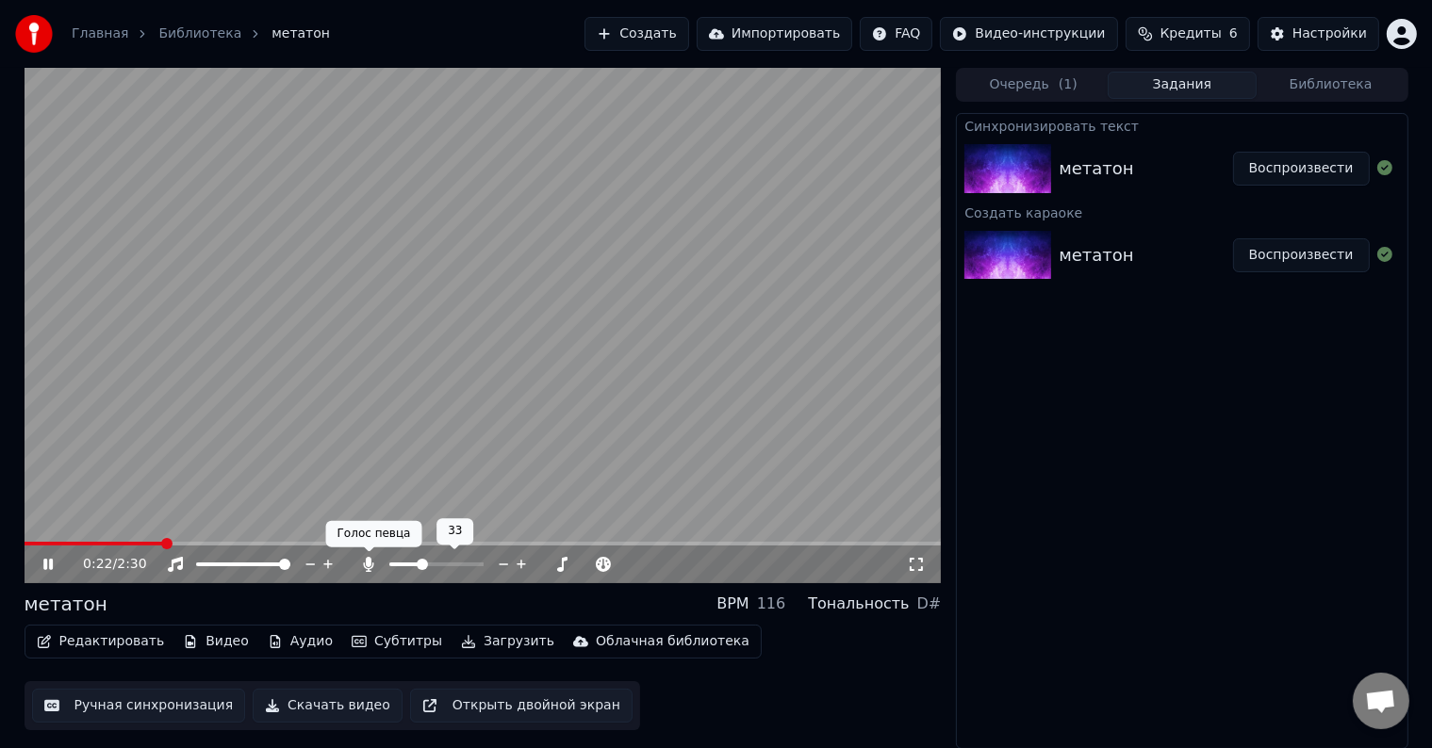
click at [367, 565] on icon at bounding box center [369, 564] width 10 height 15
click at [367, 563] on icon at bounding box center [368, 564] width 19 height 15
click at [41, 565] on icon at bounding box center [62, 564] width 44 height 15
click at [187, 709] on button "Ручная синхронизация" at bounding box center [139, 706] width 214 height 34
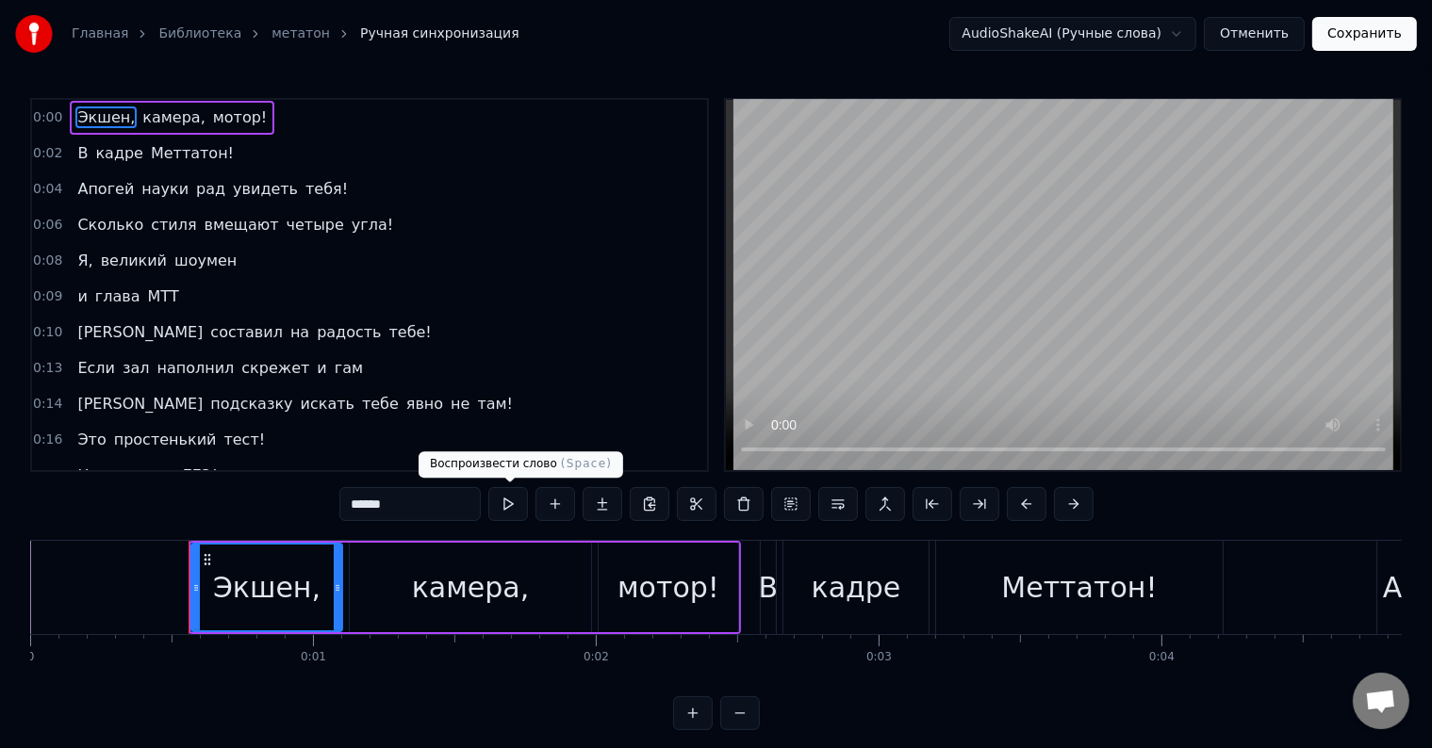
click at [512, 507] on button at bounding box center [508, 504] width 40 height 34
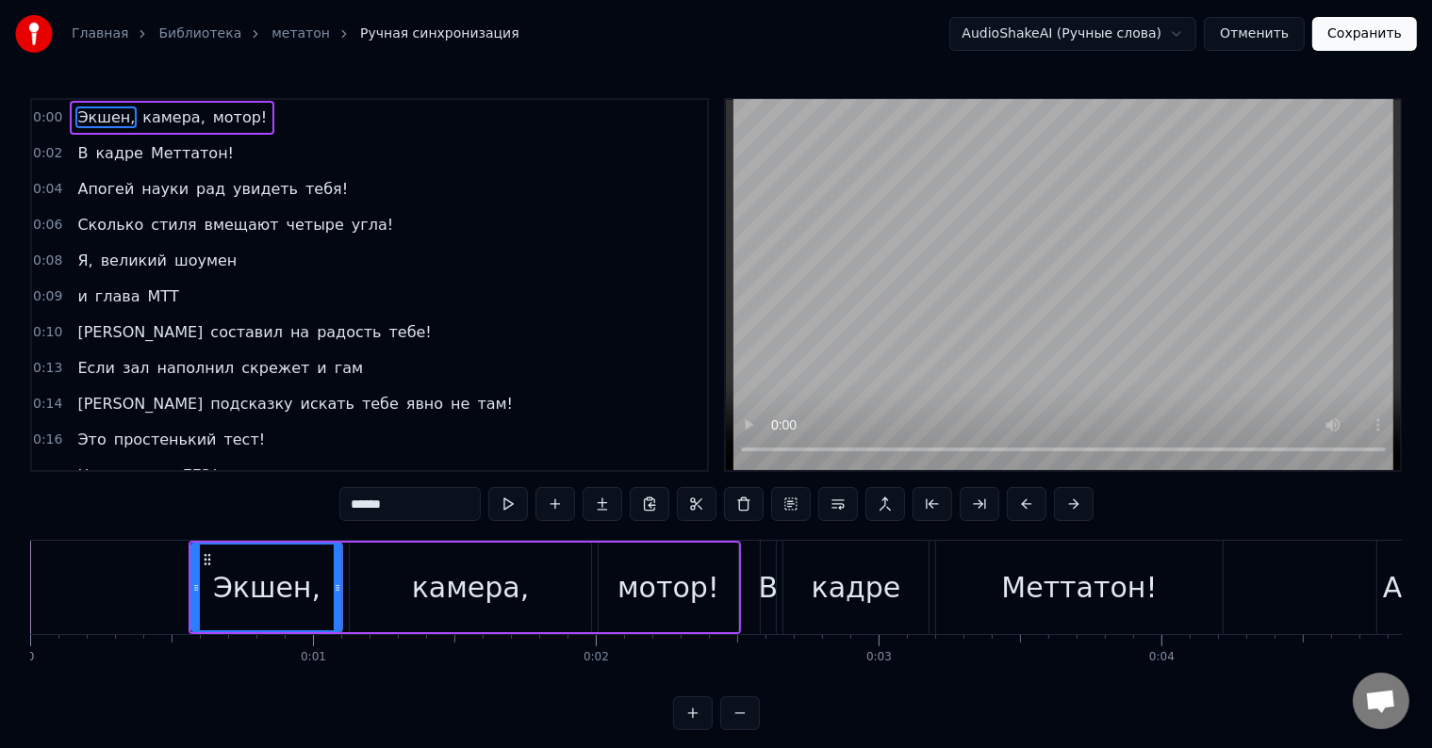
click at [1268, 38] on button "Отменить" at bounding box center [1254, 34] width 101 height 34
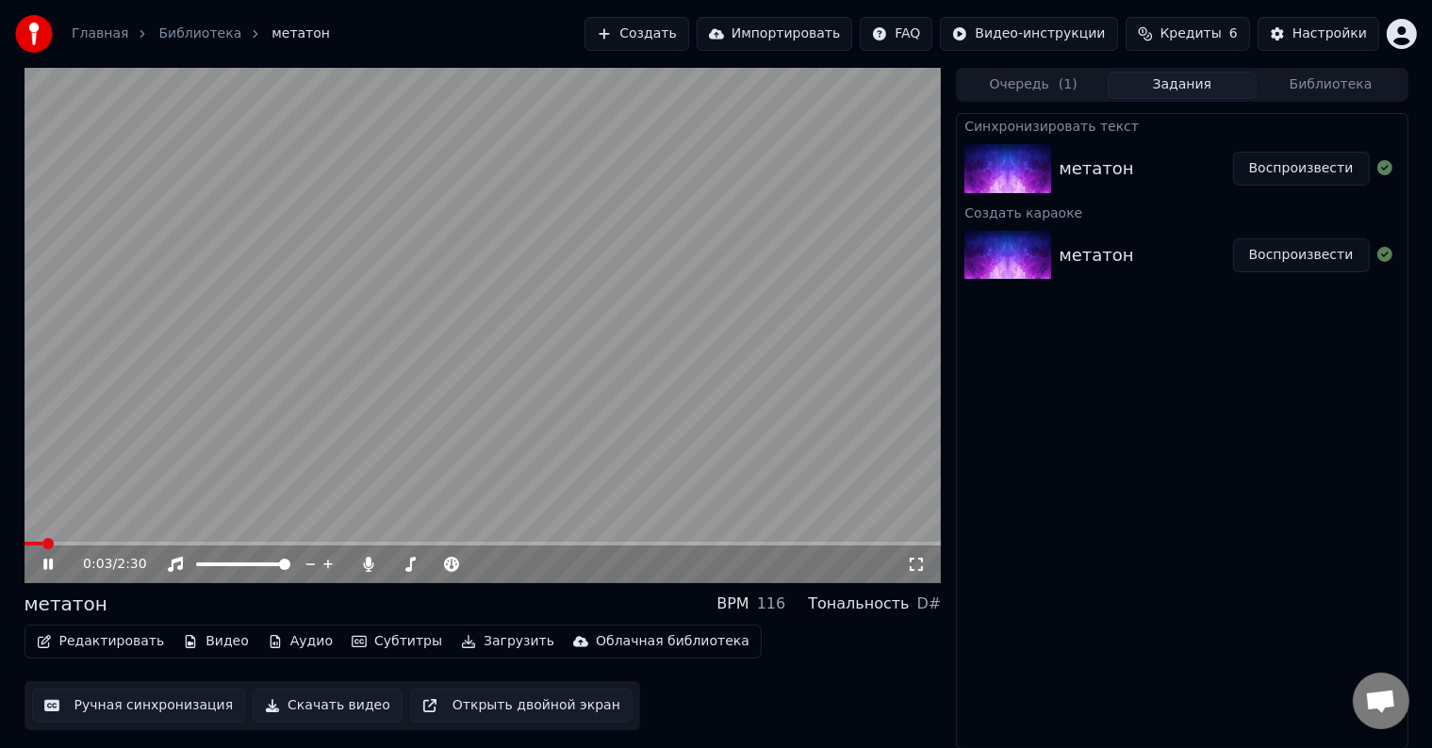
click at [57, 558] on icon at bounding box center [62, 564] width 44 height 15
click at [74, 631] on button "Редактировать" at bounding box center [100, 642] width 143 height 26
click at [82, 645] on button "Редактировать" at bounding box center [100, 642] width 143 height 26
click at [83, 645] on button "Редактировать" at bounding box center [100, 642] width 143 height 26
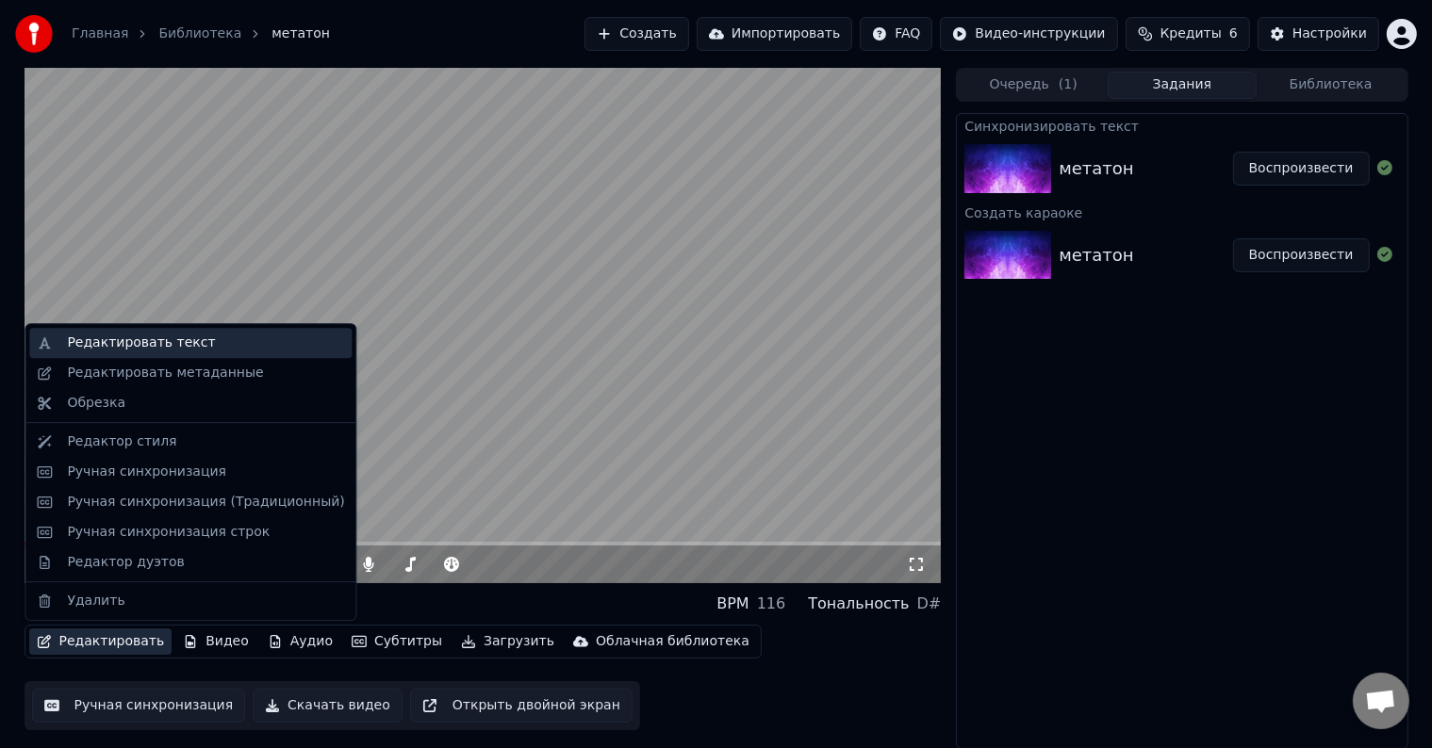
click at [126, 339] on div "Редактировать текст" at bounding box center [141, 343] width 148 height 19
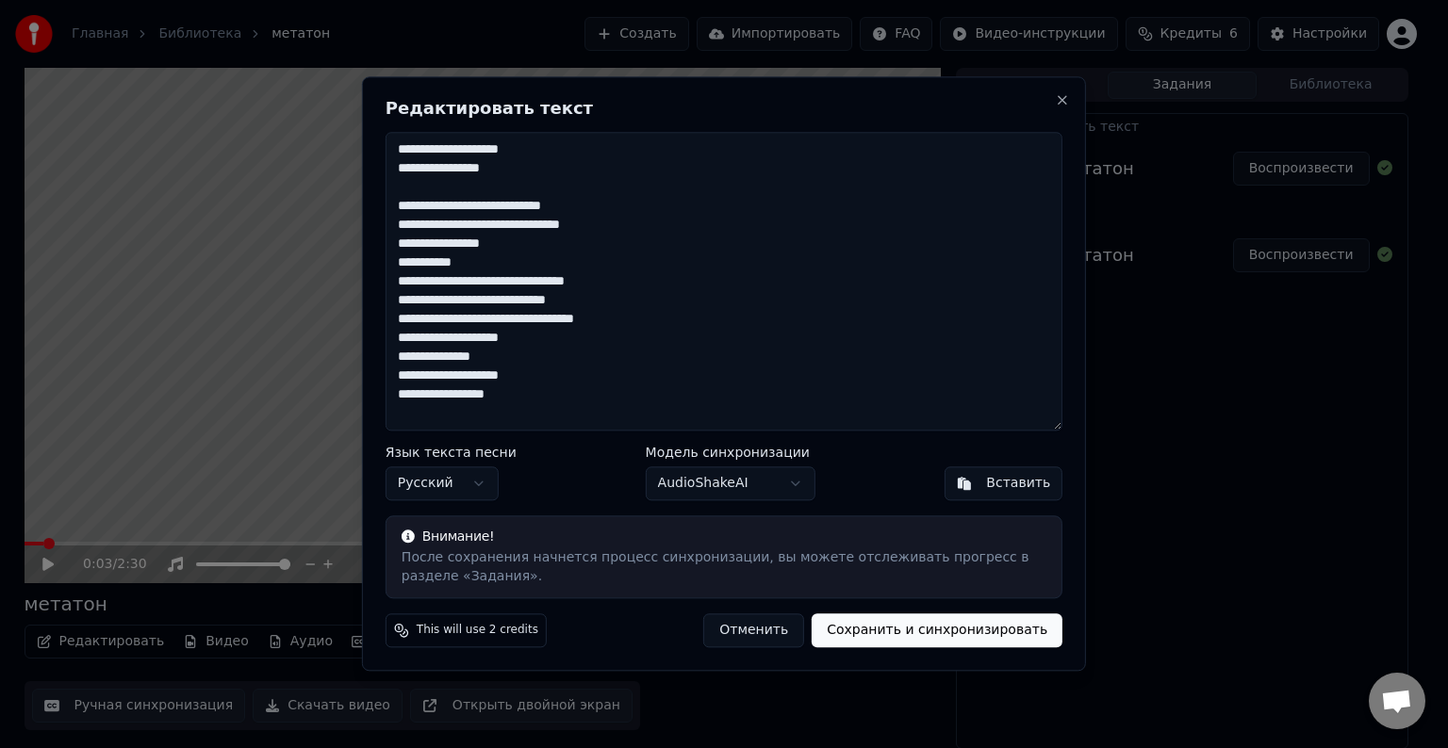
click at [399, 166] on textarea at bounding box center [723, 281] width 677 height 299
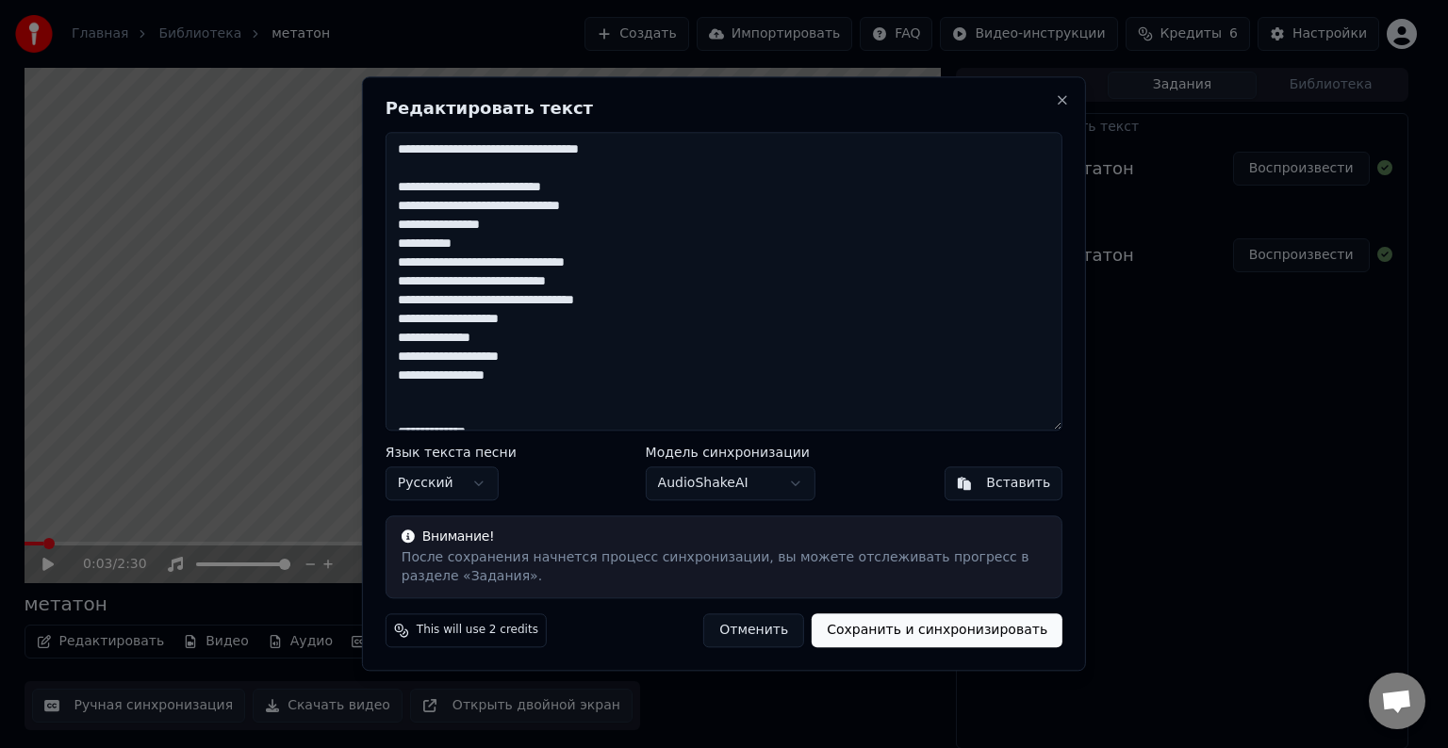
click at [399, 209] on textarea at bounding box center [723, 281] width 677 height 299
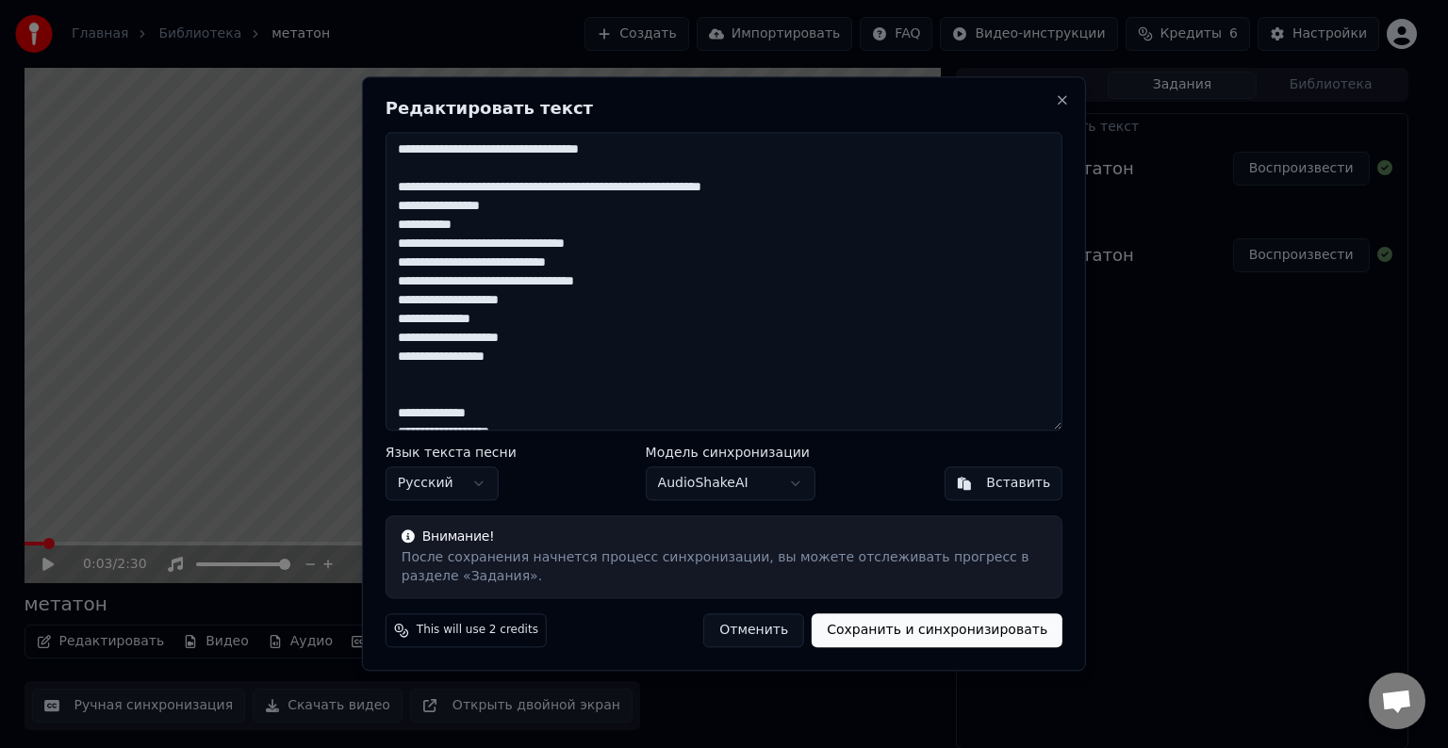
click at [397, 206] on textarea at bounding box center [723, 281] width 677 height 299
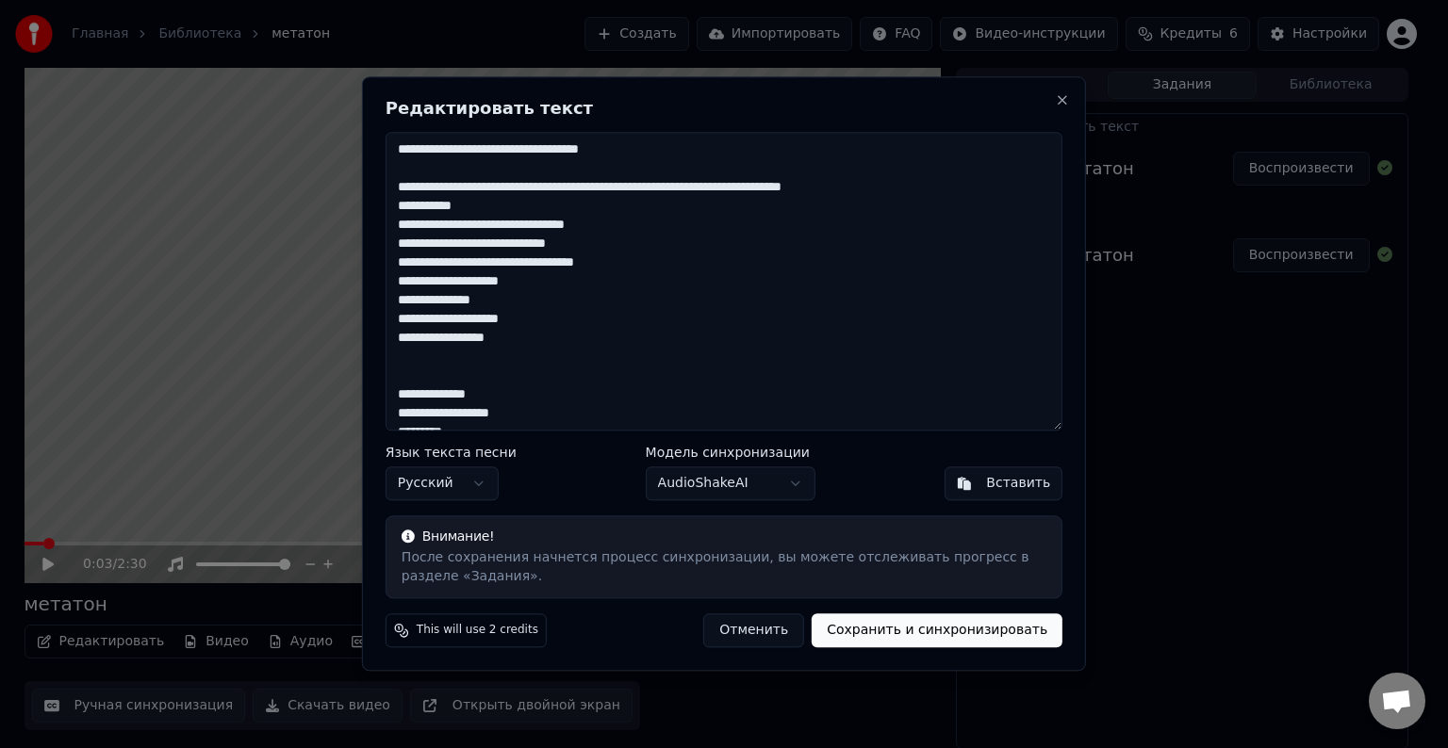
click at [396, 205] on textarea at bounding box center [723, 281] width 677 height 299
click at [400, 222] on textarea at bounding box center [723, 281] width 677 height 299
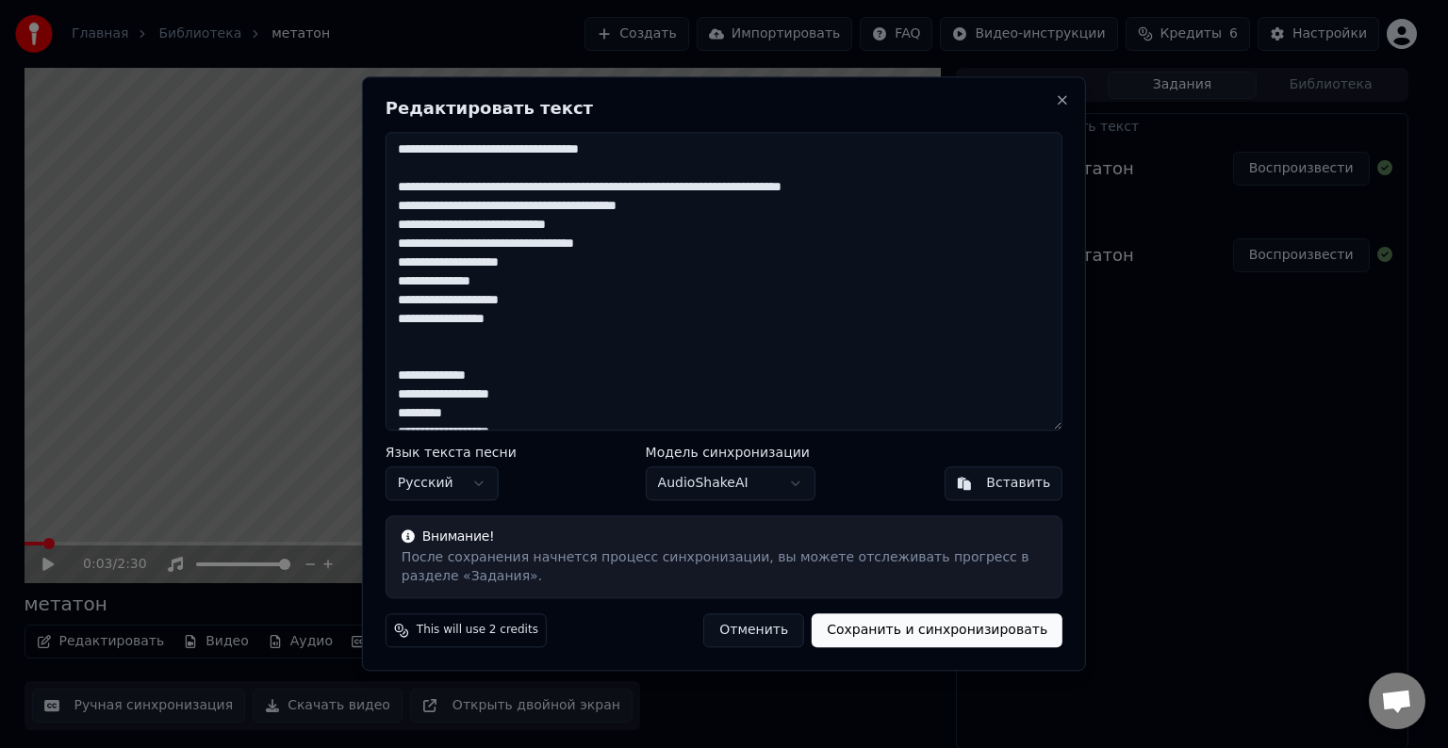
click at [393, 222] on textarea at bounding box center [723, 281] width 677 height 299
click at [472, 204] on textarea at bounding box center [723, 281] width 677 height 299
click at [1059, 102] on button "Close" at bounding box center [1062, 99] width 15 height 15
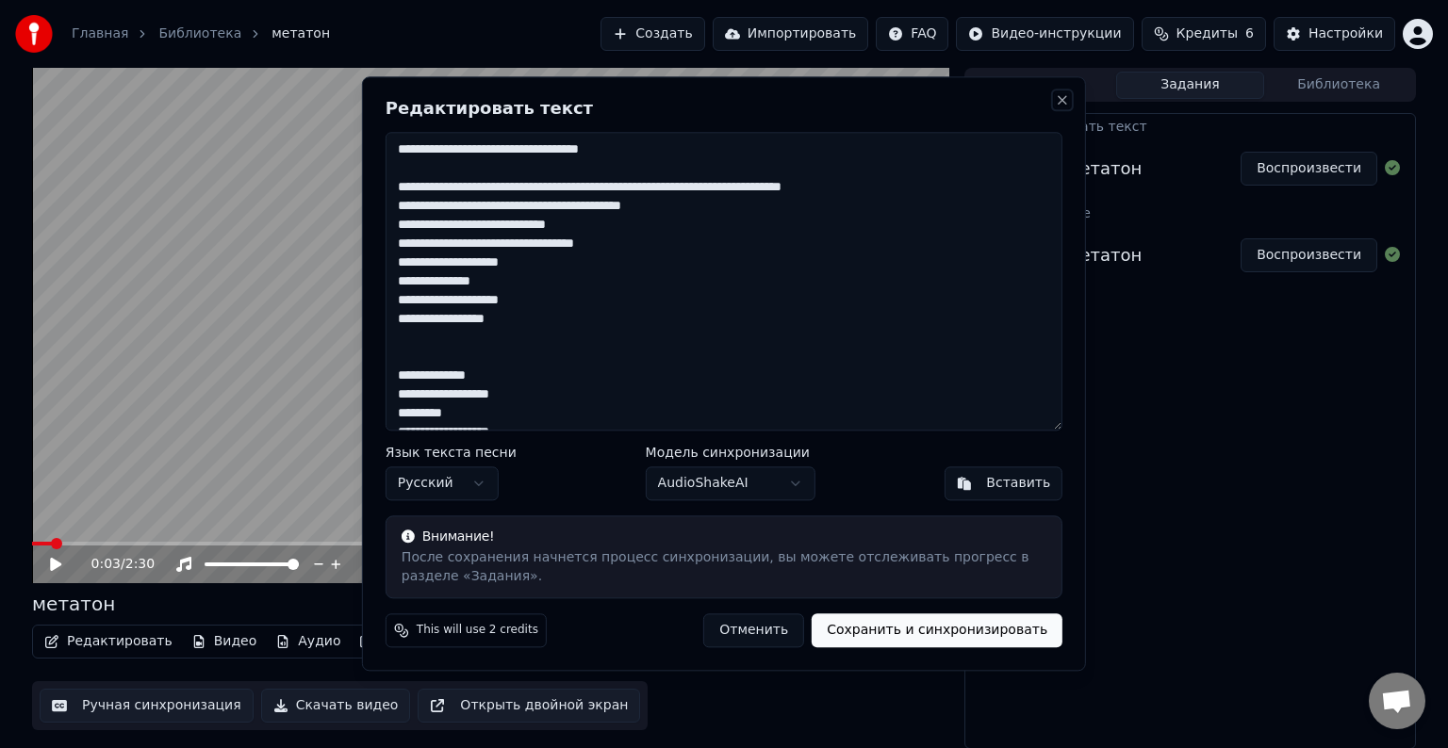
type textarea "**********"
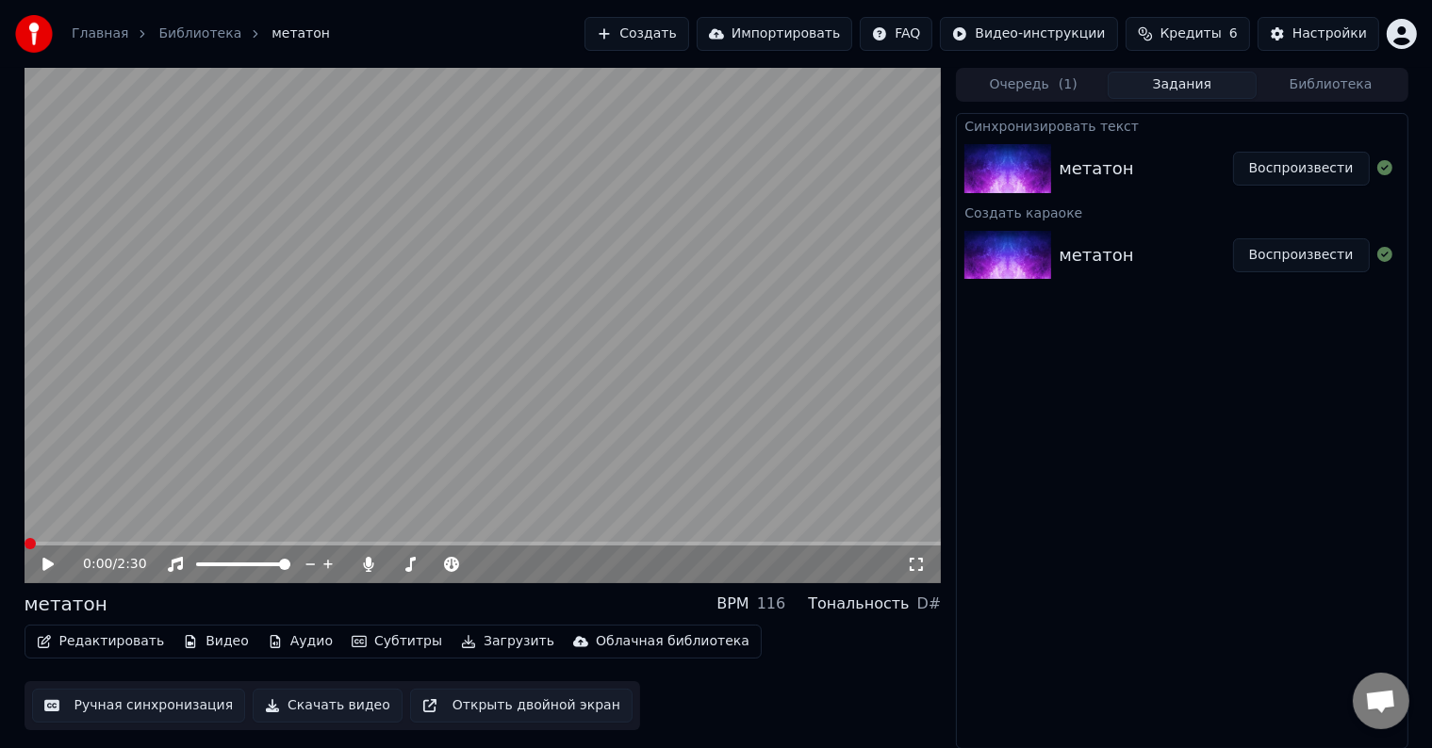
click at [25, 542] on span at bounding box center [483, 544] width 917 height 4
click at [49, 558] on icon at bounding box center [62, 564] width 44 height 15
click at [48, 569] on icon at bounding box center [62, 564] width 44 height 15
click at [1246, 44] on button "Кредиты 6" at bounding box center [1187, 34] width 124 height 34
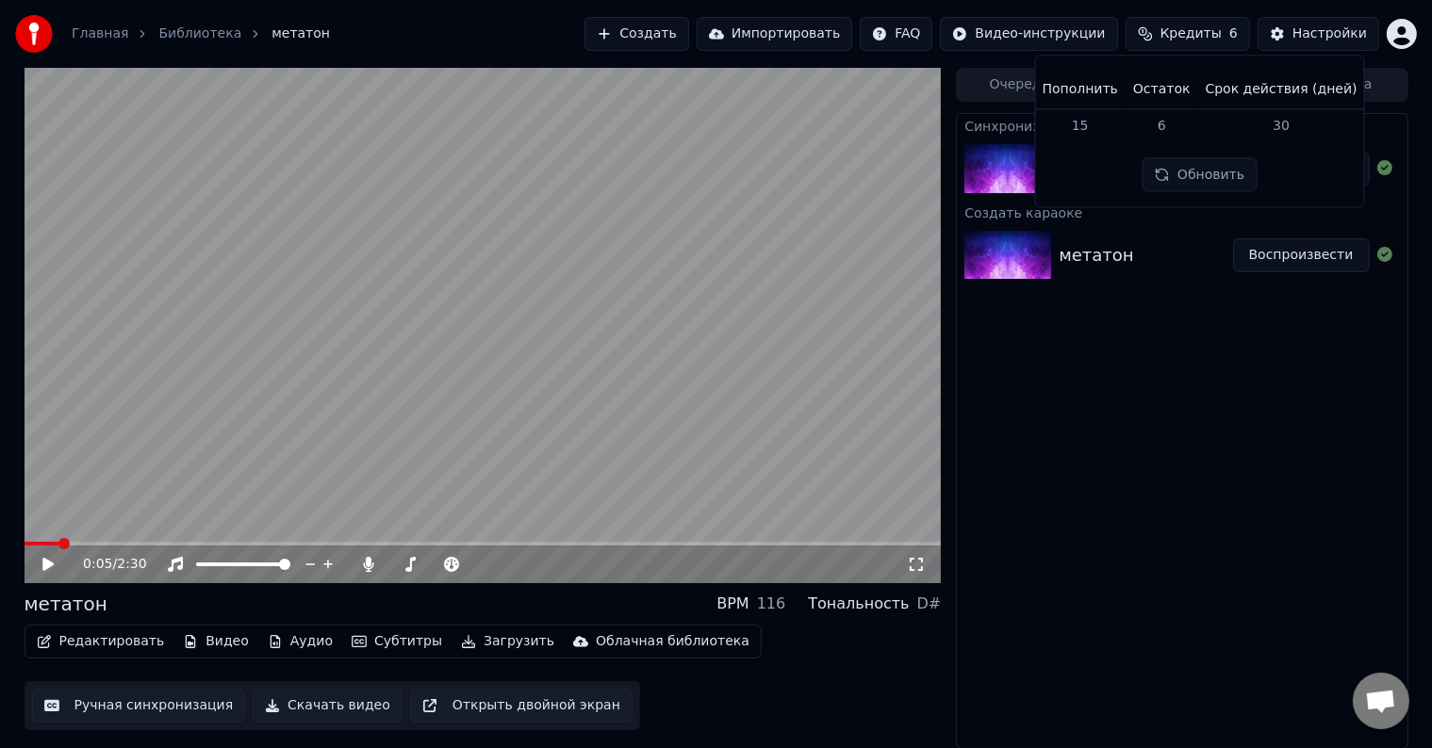
click at [1218, 164] on button "Обновить" at bounding box center [1199, 175] width 114 height 34
click at [1219, 164] on div "Обновить" at bounding box center [1195, 175] width 137 height 34
click at [1220, 164] on button "Обновить" at bounding box center [1195, 175] width 137 height 34
click at [1220, 164] on div "Обновить" at bounding box center [1199, 175] width 114 height 34
